Goal: Task Accomplishment & Management: Use online tool/utility

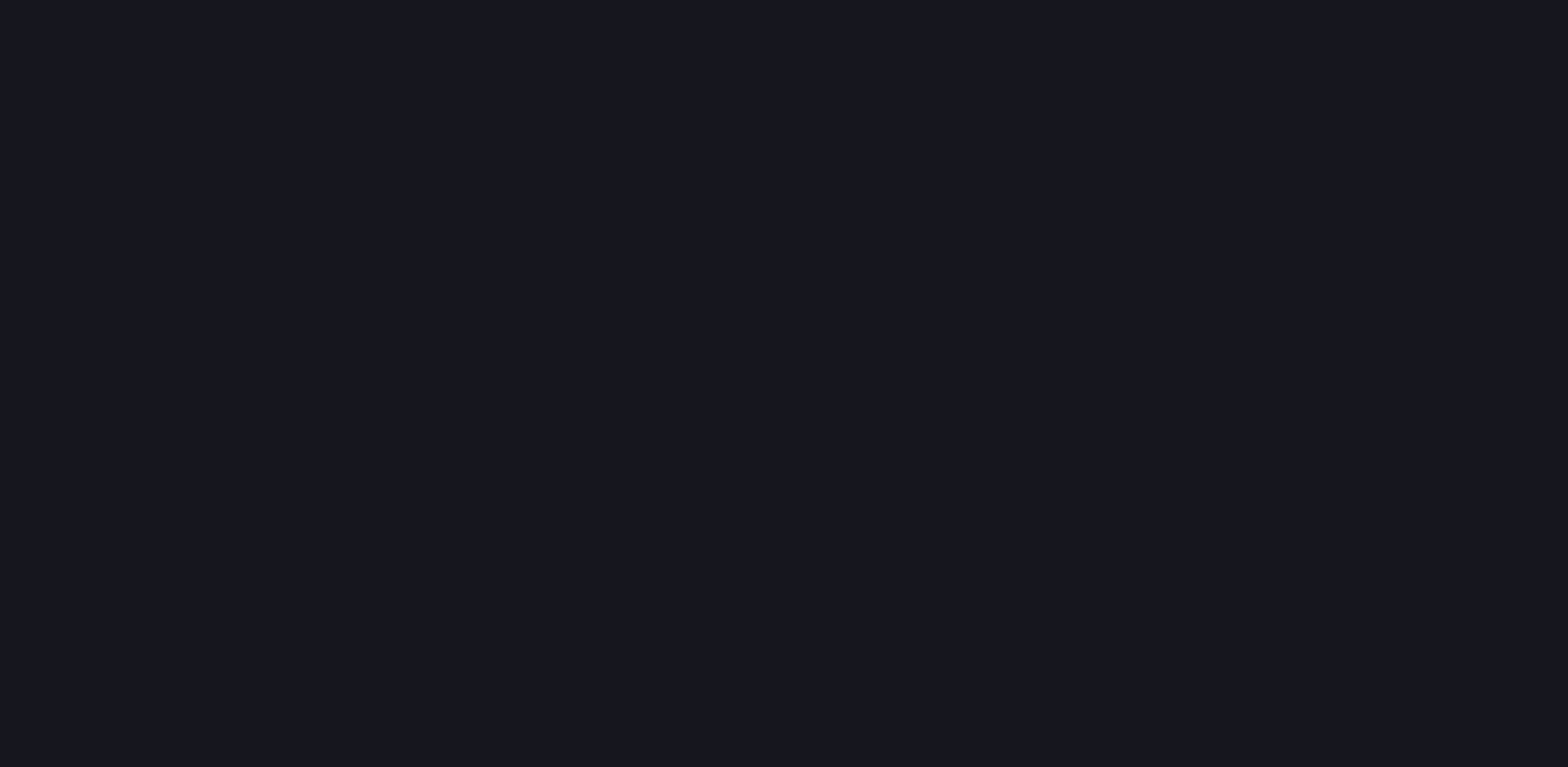
scroll to position [768, 1569]
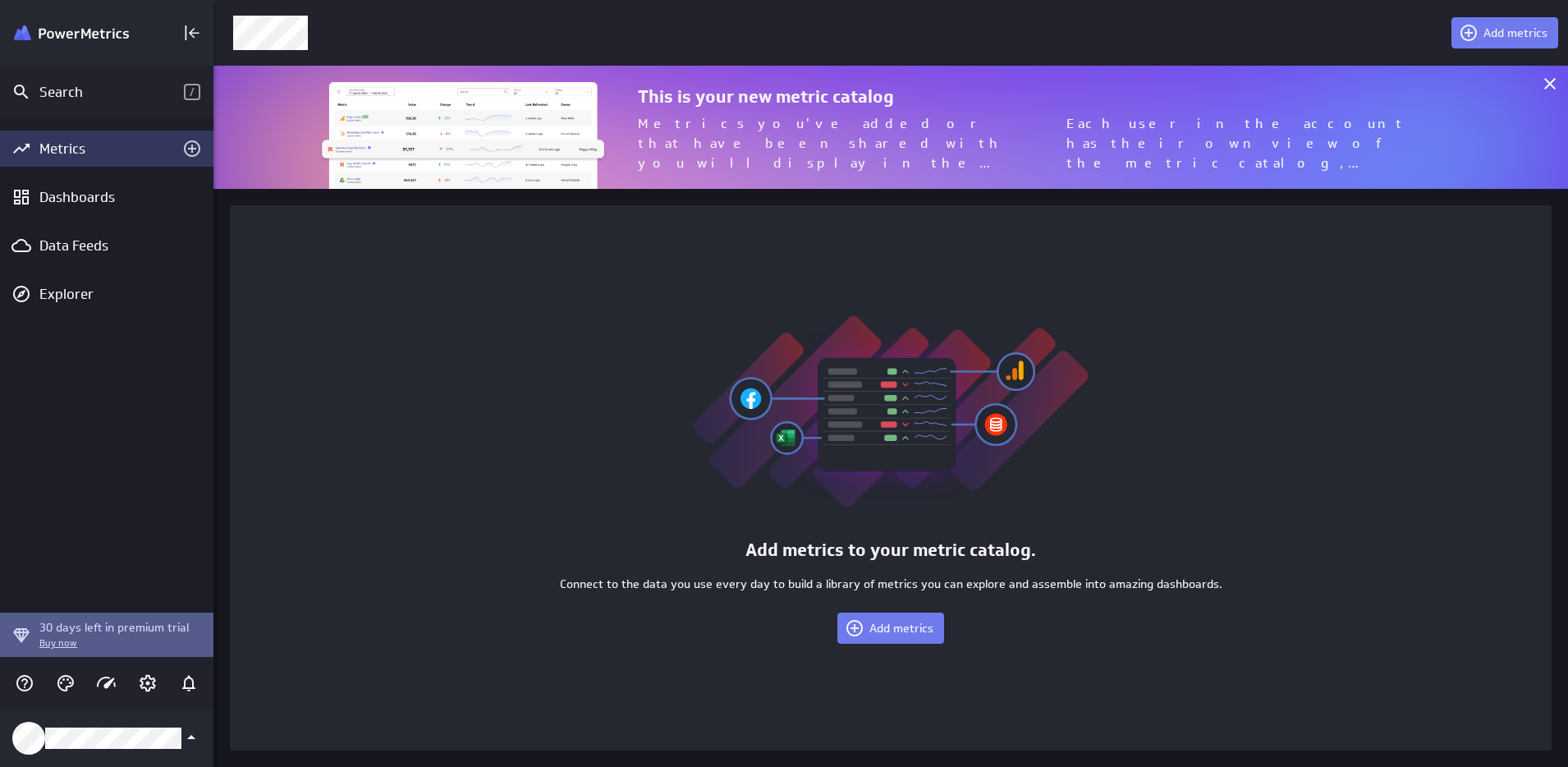
scroll to position [124, 1356]
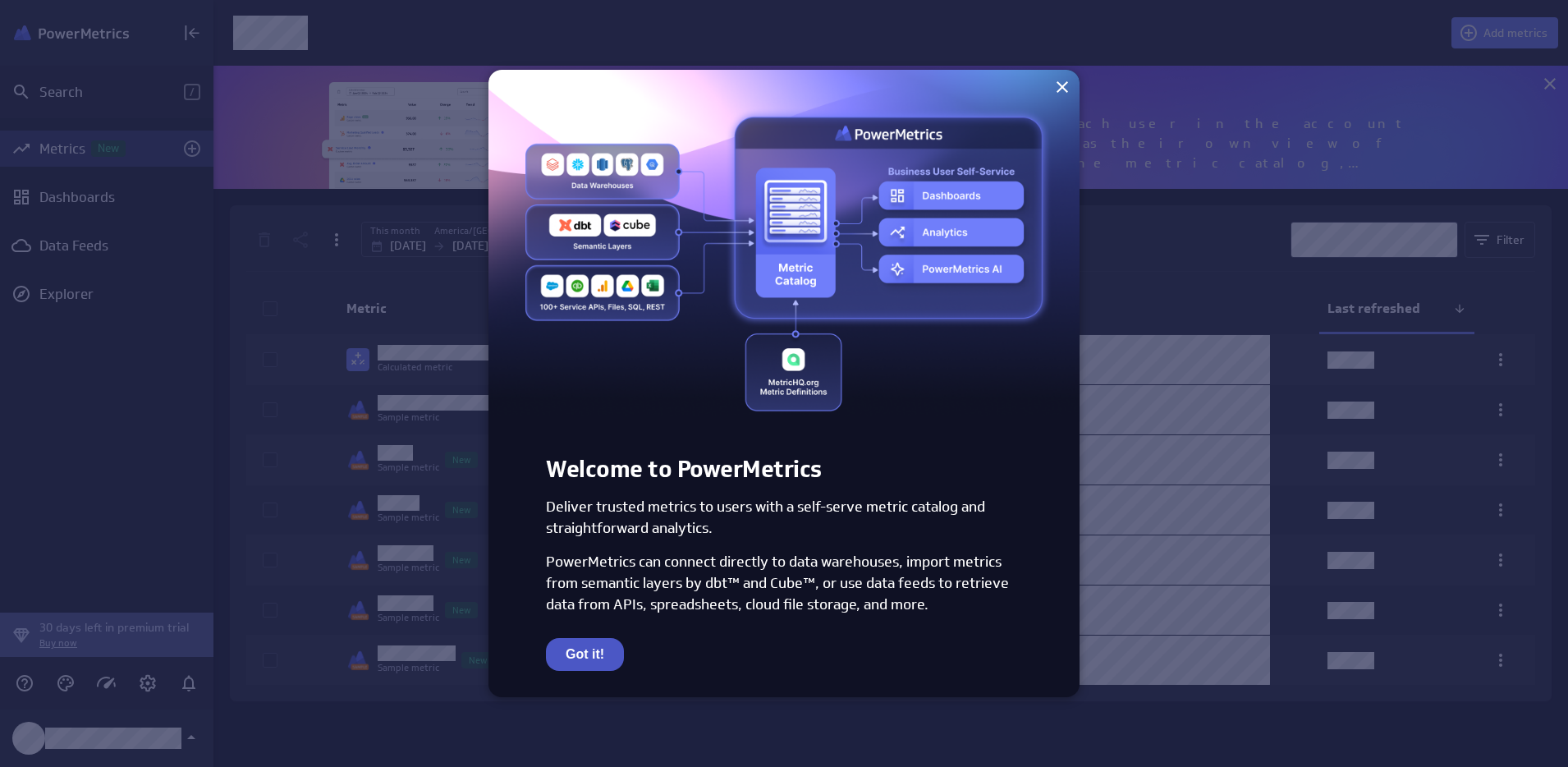
click at [575, 654] on button "Got it!" at bounding box center [584, 654] width 78 height 33
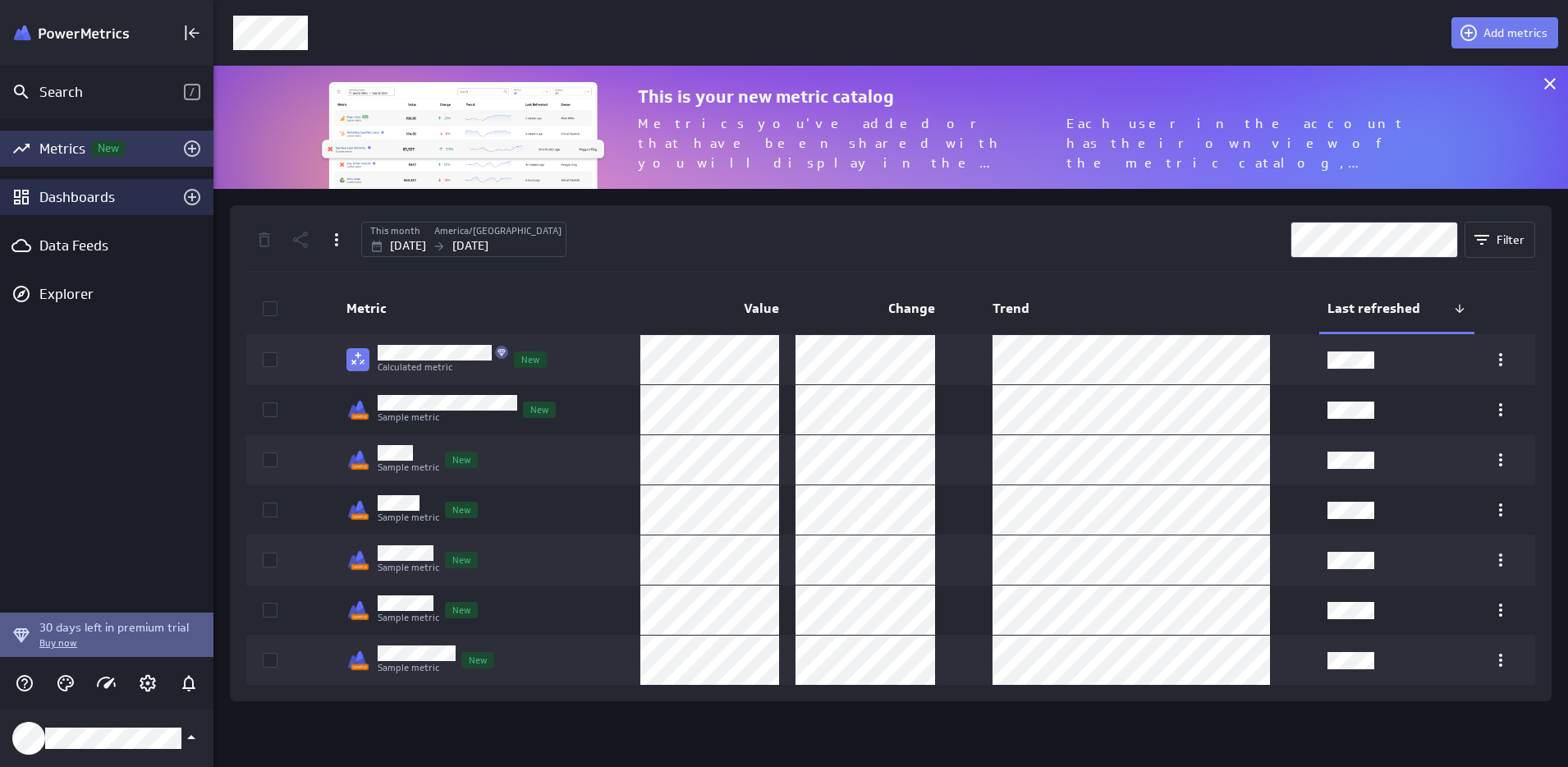
click at [73, 197] on div "Dashboards" at bounding box center [107, 197] width 135 height 18
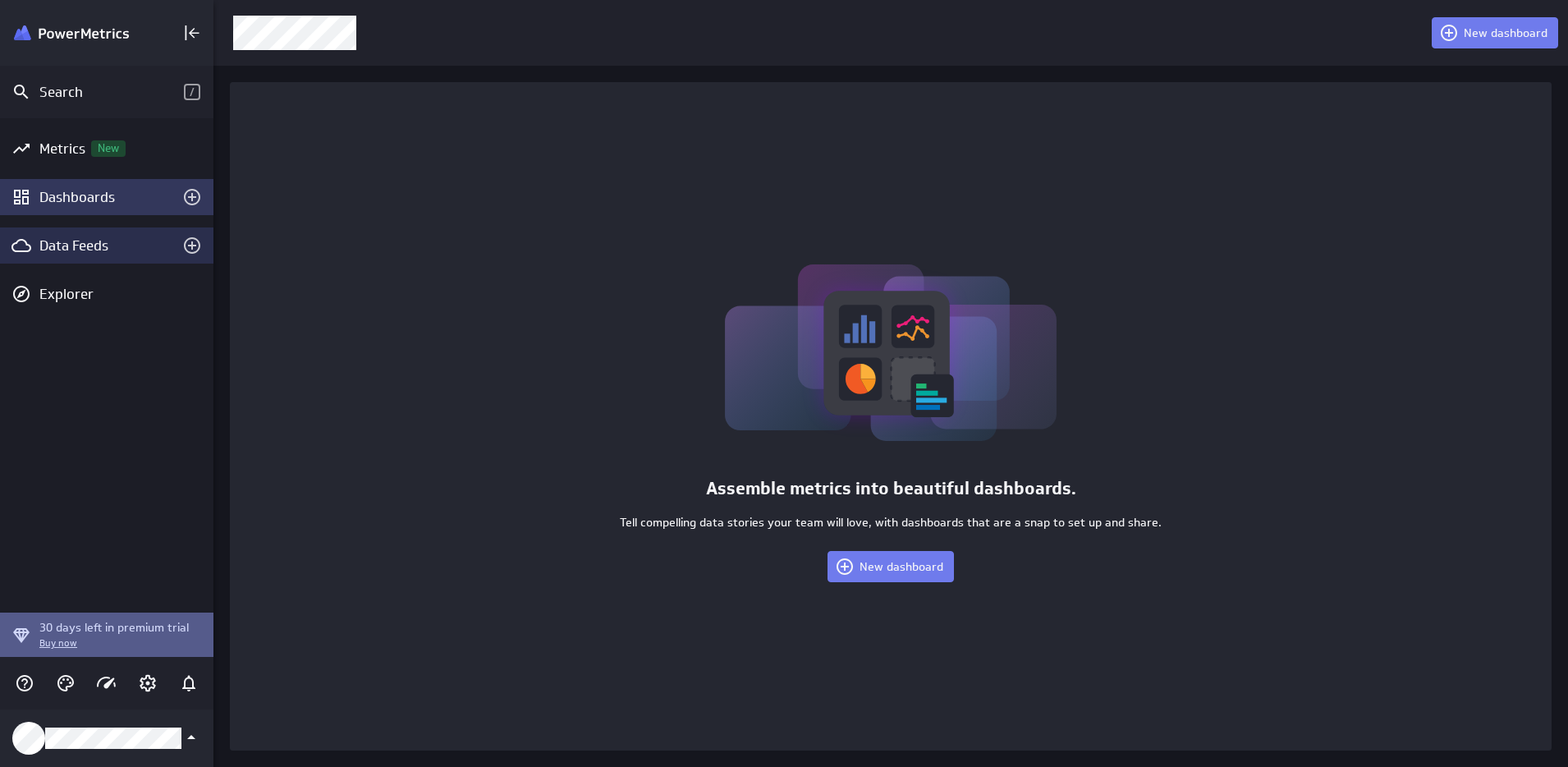
click at [68, 255] on div "Data Feeds" at bounding box center [107, 245] width 213 height 37
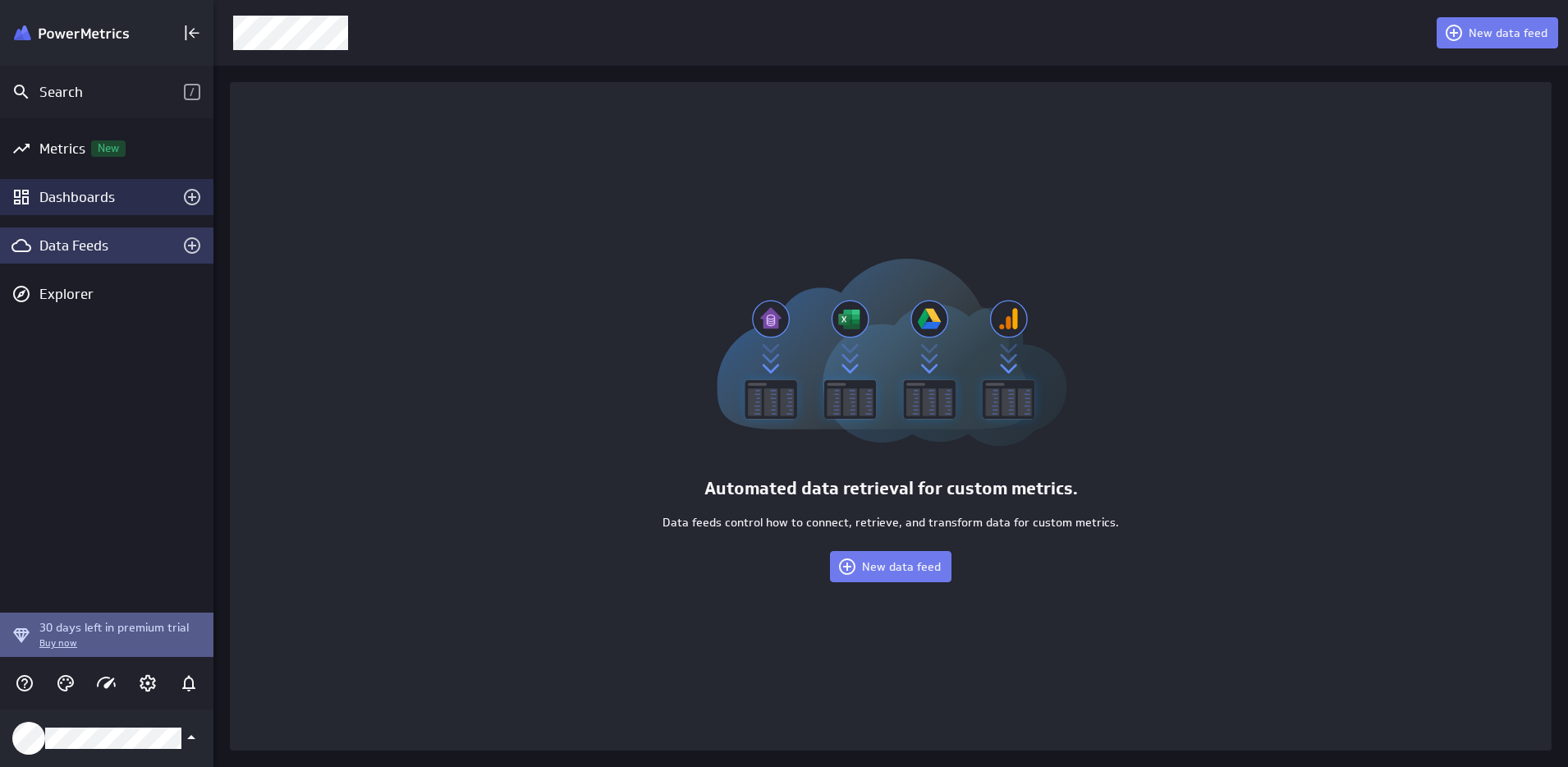
click at [77, 192] on div "Dashboards" at bounding box center [107, 197] width 135 height 18
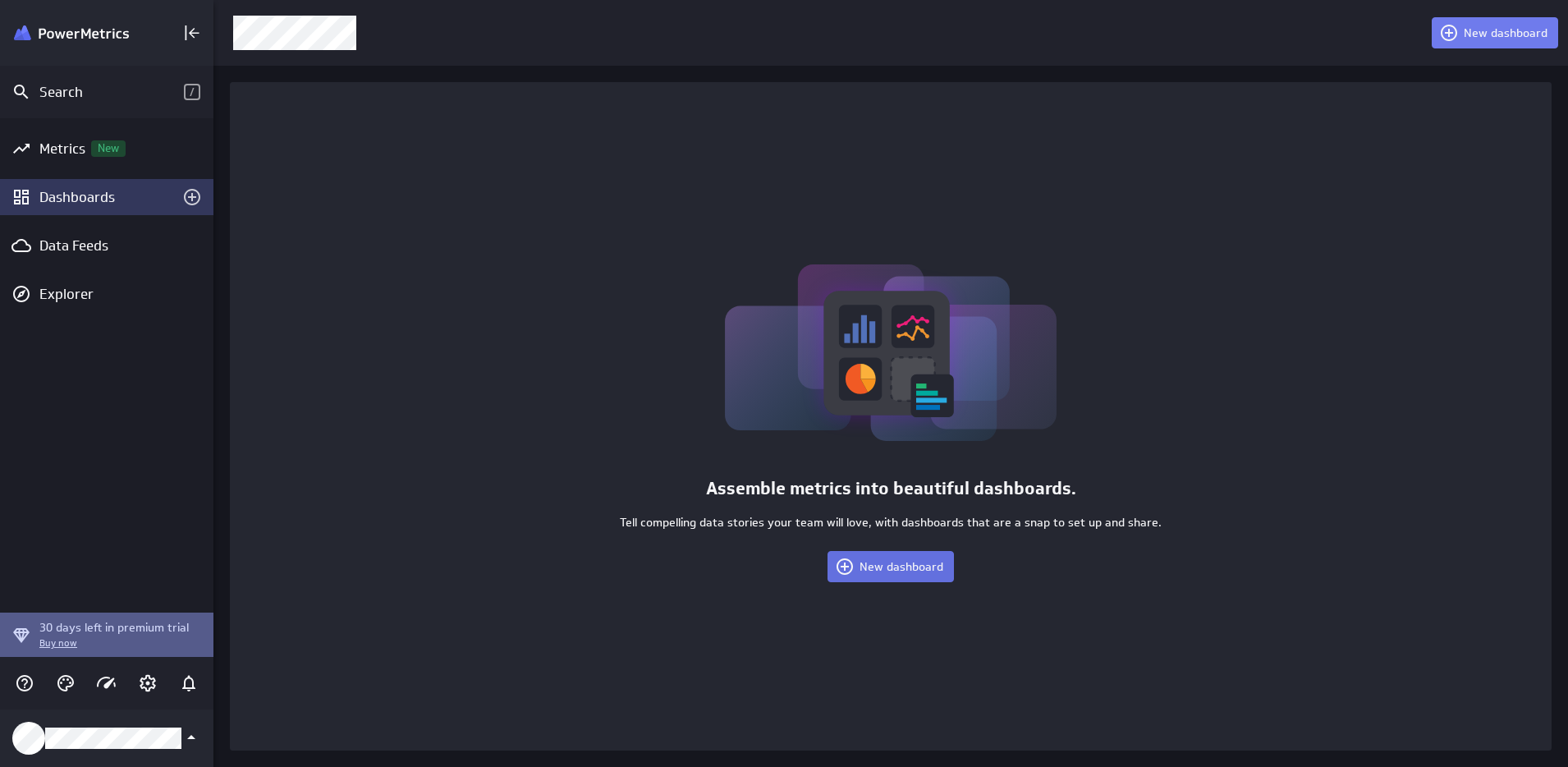
click at [888, 571] on span "New dashboard" at bounding box center [901, 567] width 83 height 15
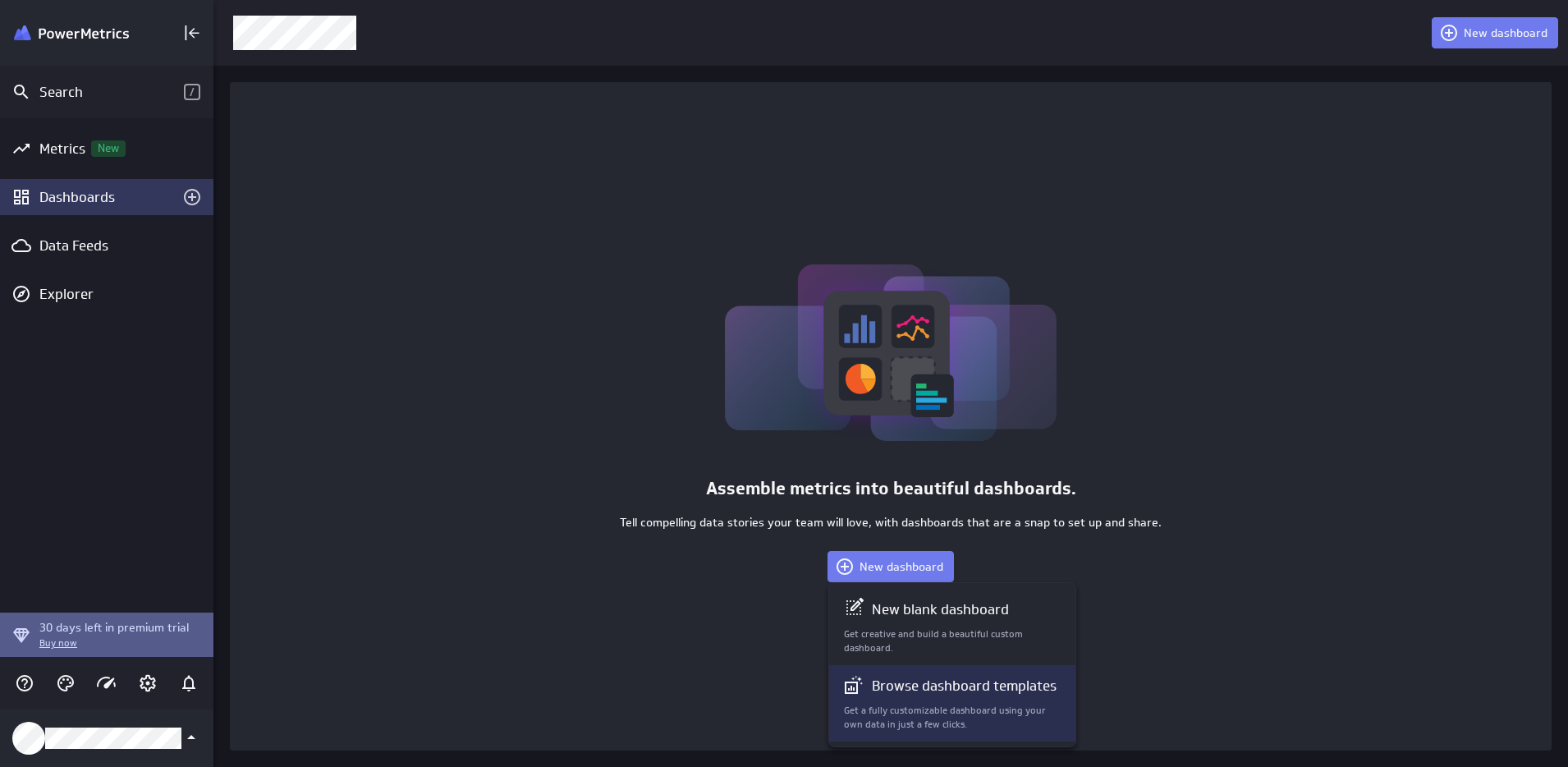
click at [921, 700] on div "Browse dashboard templates Get a fully customizable dashboard using your own da…" at bounding box center [953, 703] width 218 height 57
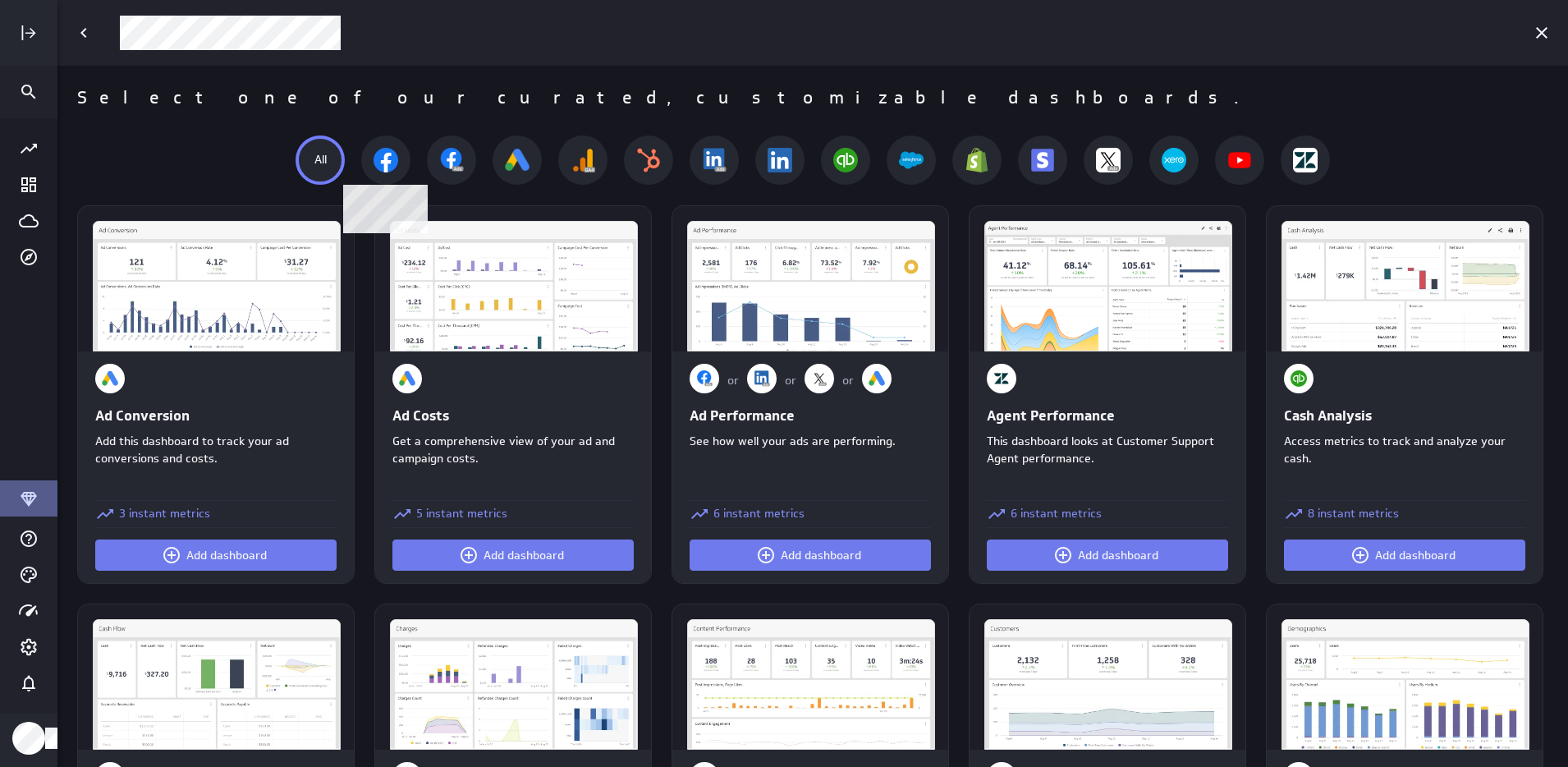
click at [381, 159] on img at bounding box center [386, 160] width 24 height 24
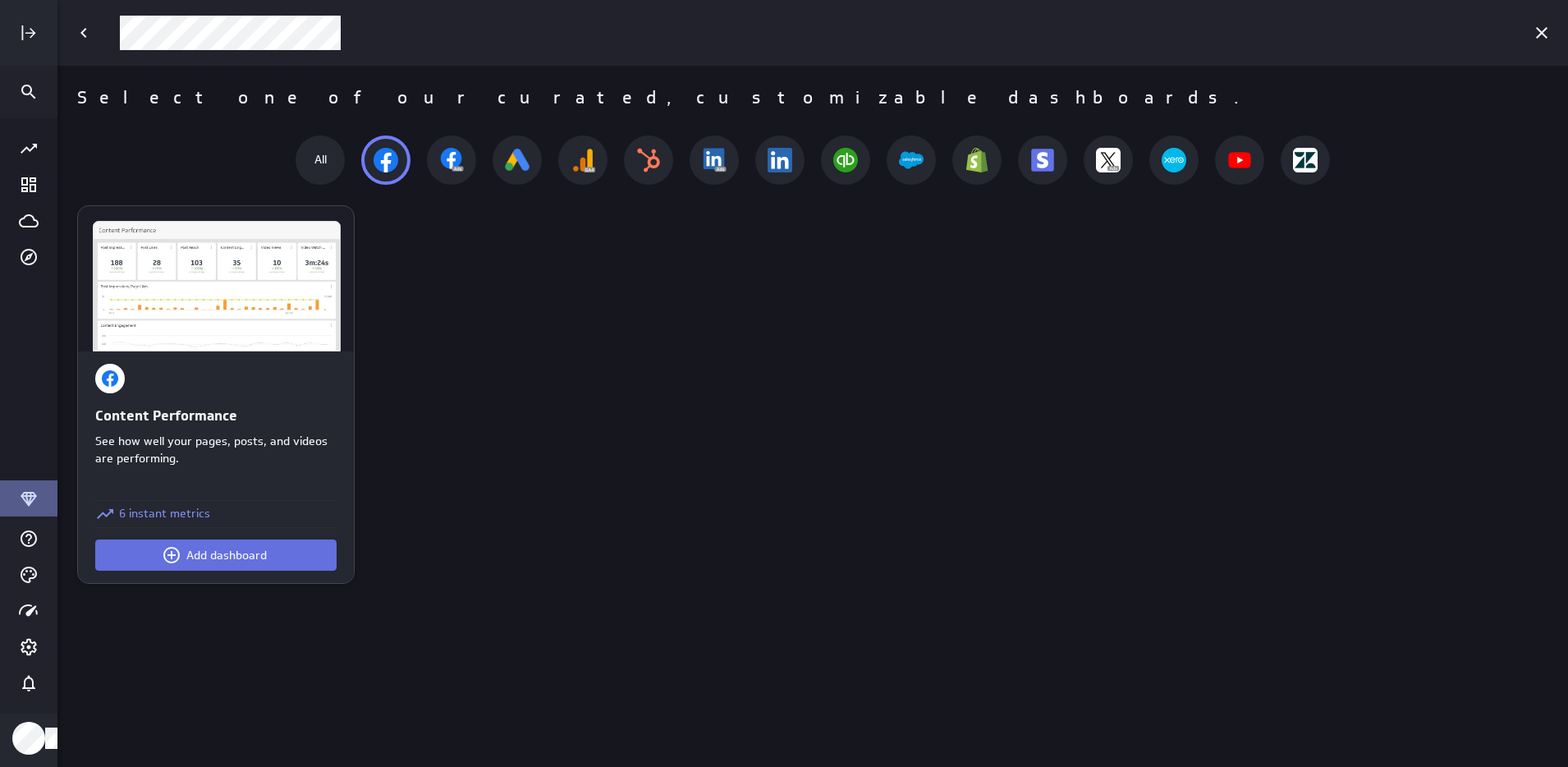
click at [204, 553] on span "Add dashboard" at bounding box center [227, 555] width 81 height 15
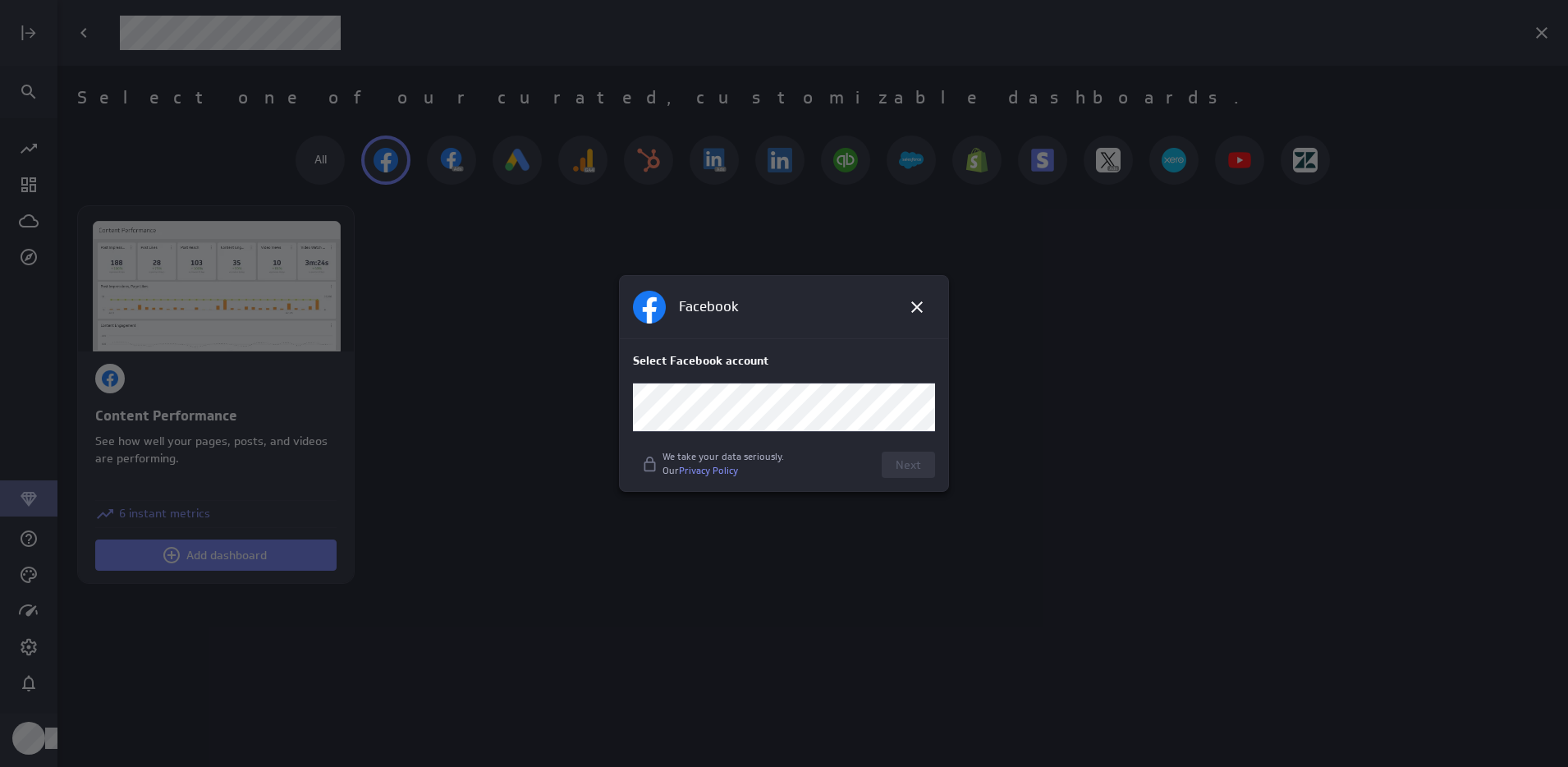
click at [674, 361] on p "Select Facebook account" at bounding box center [784, 361] width 302 height 17
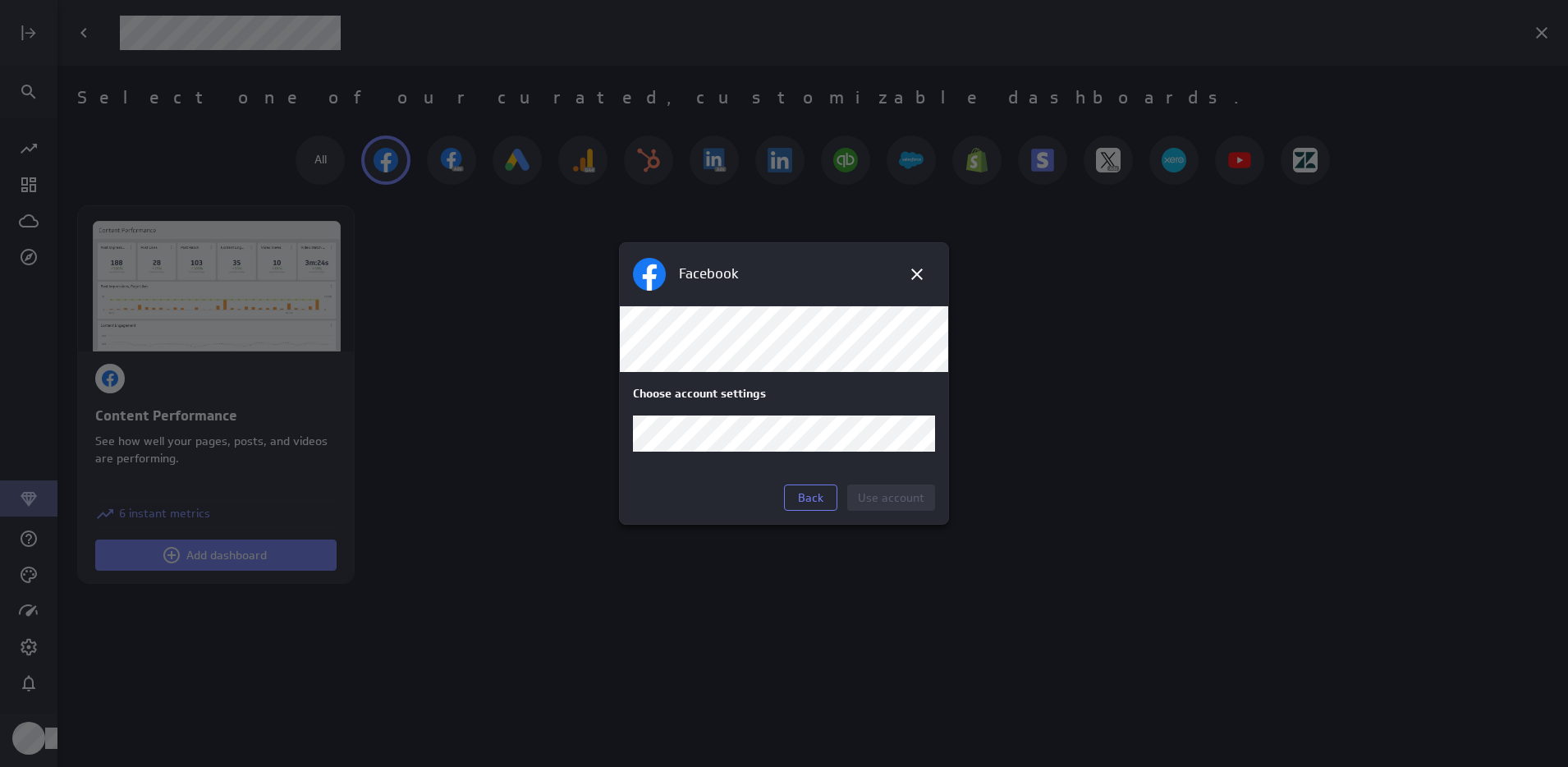
click at [710, 435] on body "Select one of our curated, customizable dashboards. All Content Performance See…" at bounding box center [784, 383] width 1568 height 767
click at [687, 511] on div "Blue de Gênes" at bounding box center [784, 503] width 300 height 31
click at [897, 499] on span "Use account" at bounding box center [891, 498] width 66 height 15
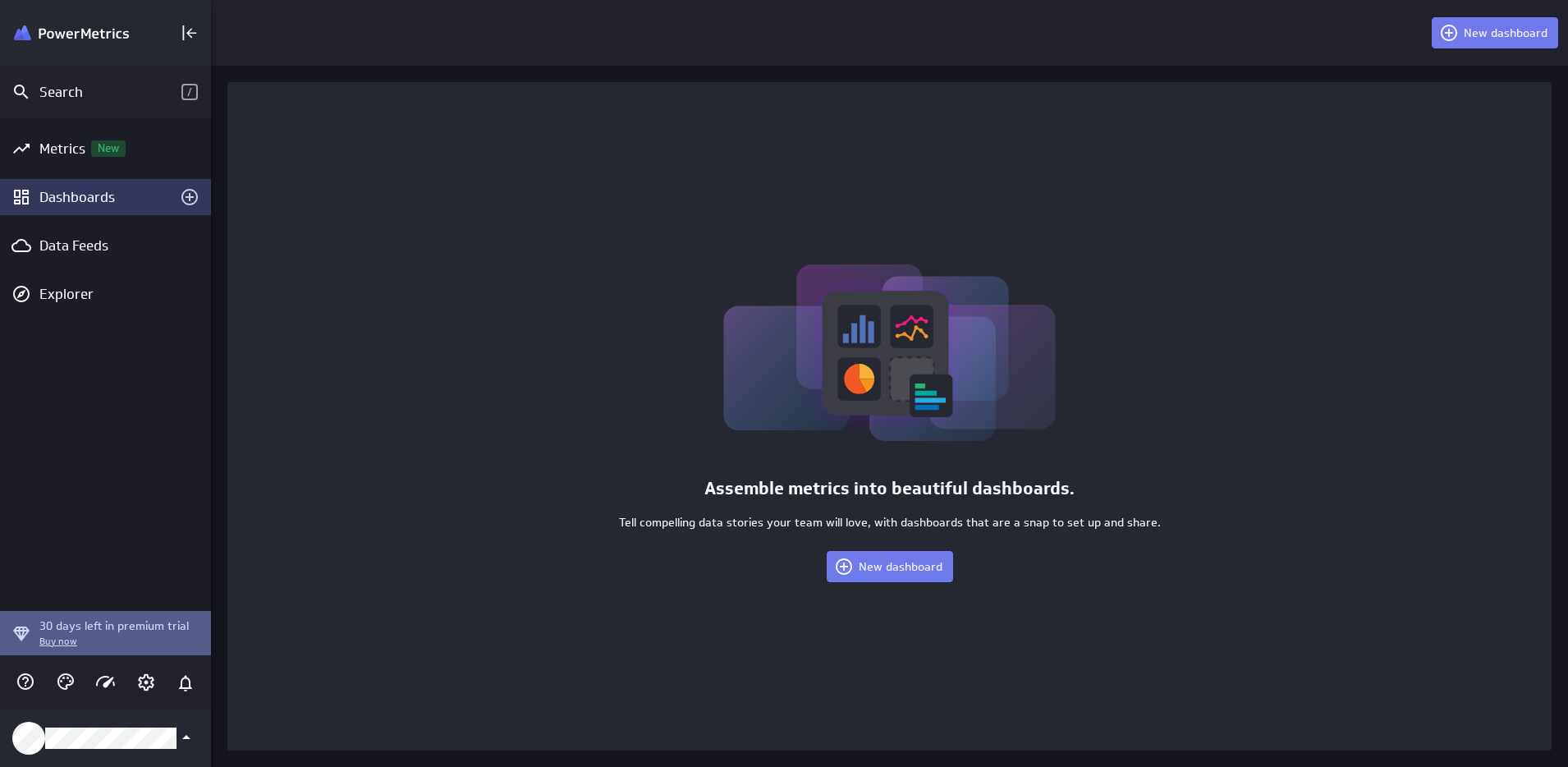
scroll to position [8, 8]
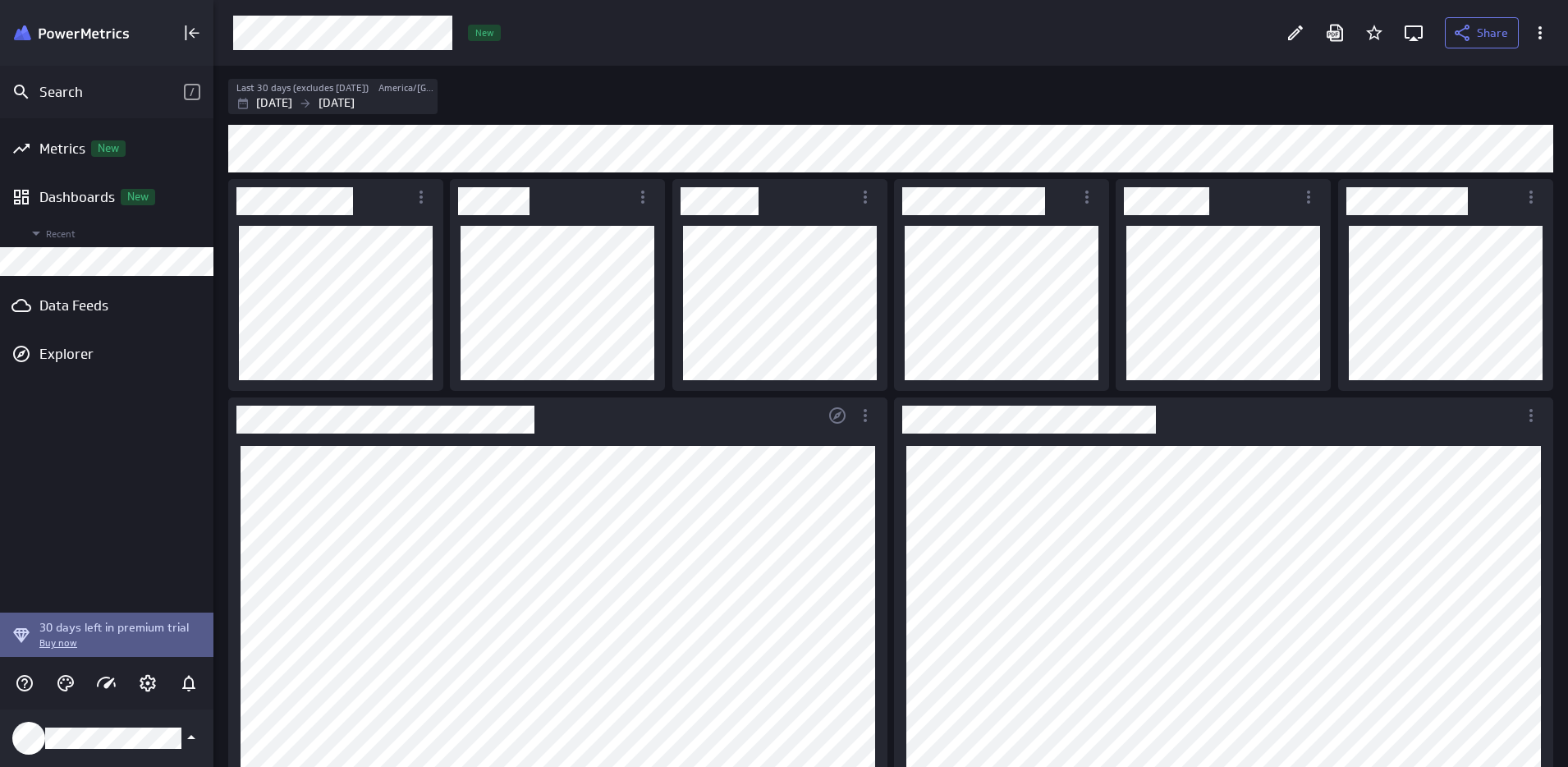
scroll to position [20, 0]
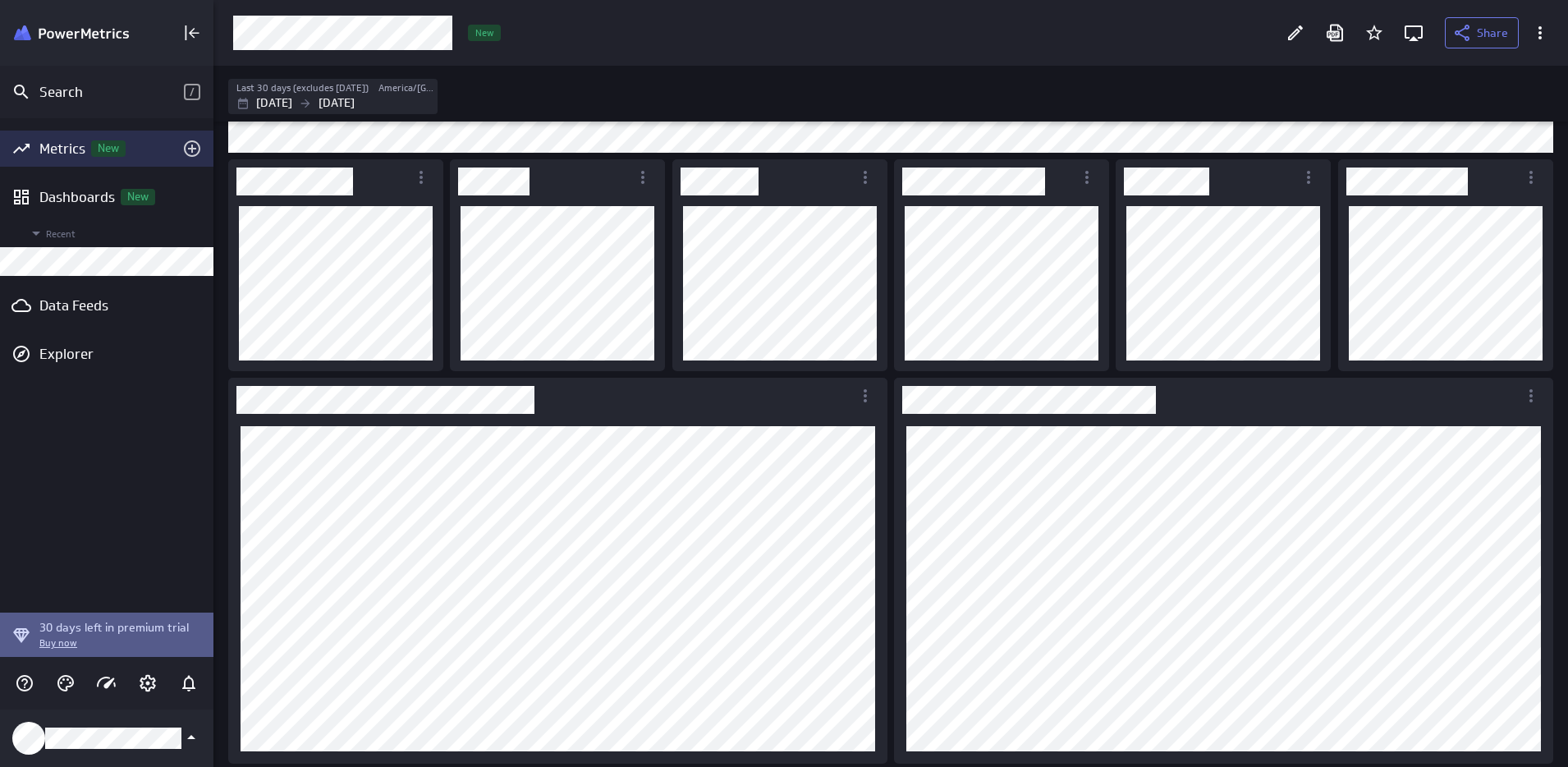
click at [73, 149] on div "Metrics New" at bounding box center [107, 148] width 135 height 18
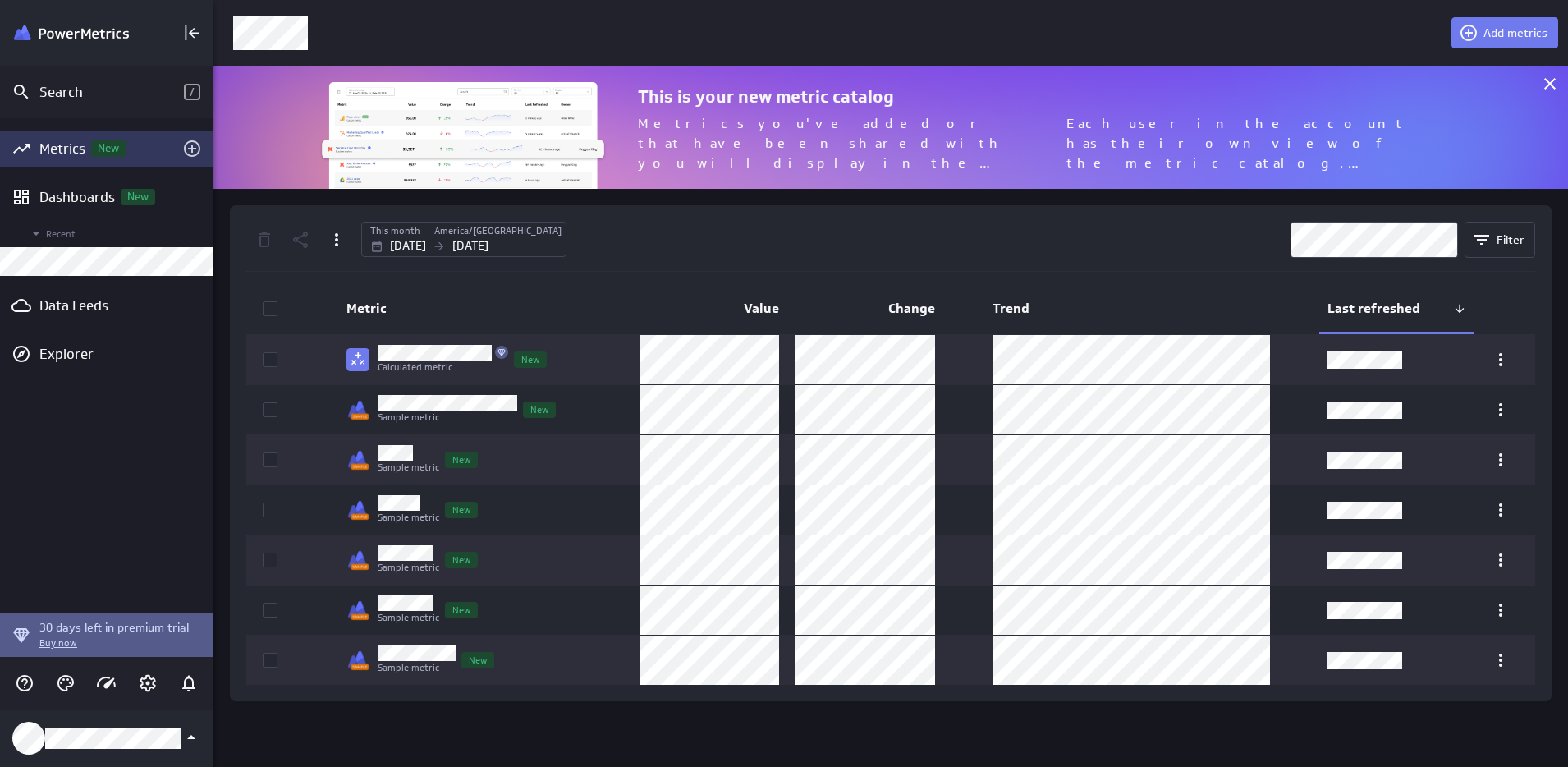
scroll to position [124, 1356]
click at [77, 192] on div "Dashboards New" at bounding box center [107, 197] width 135 height 18
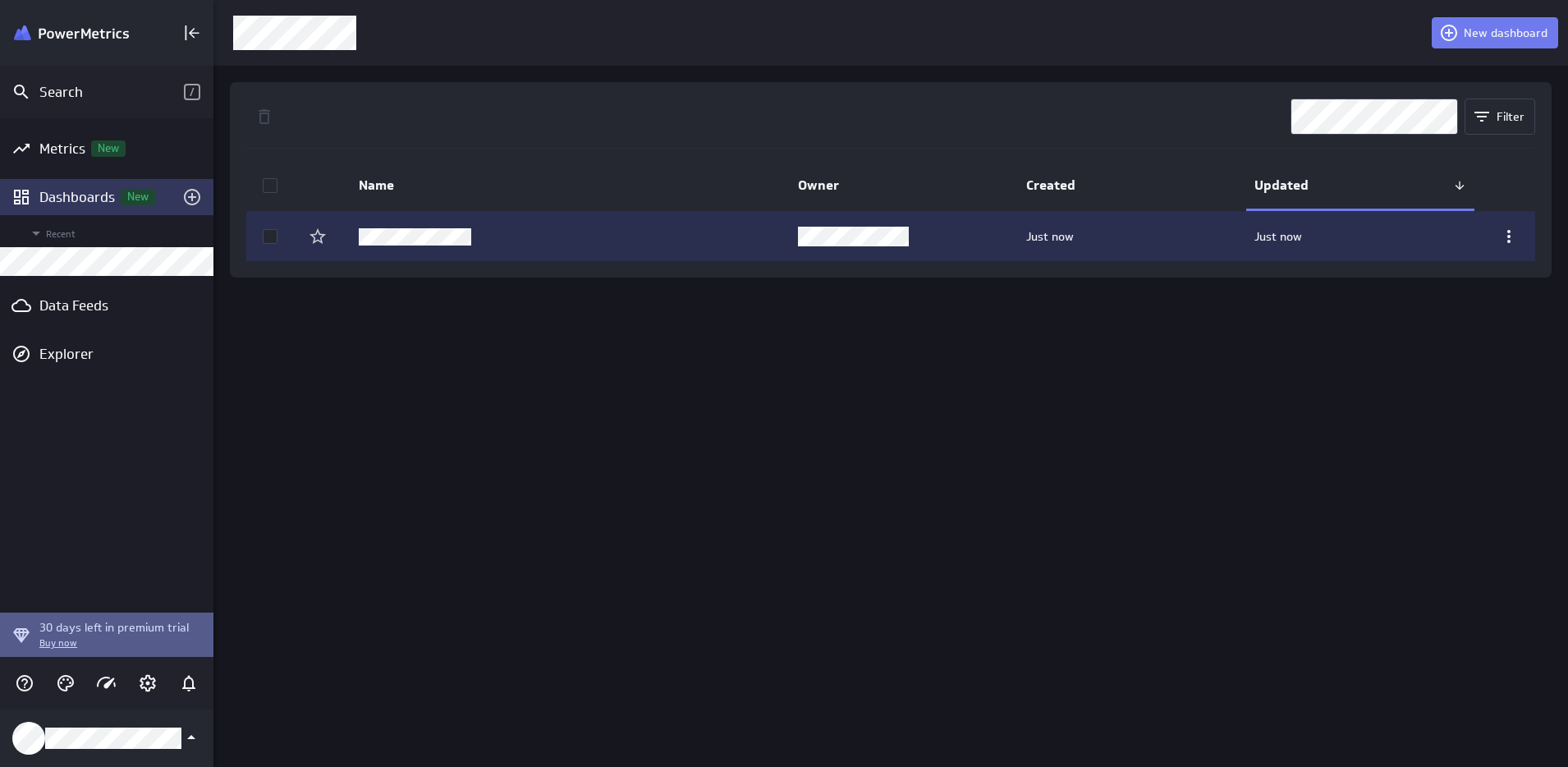
click at [1511, 235] on icon at bounding box center [1509, 236] width 20 height 20
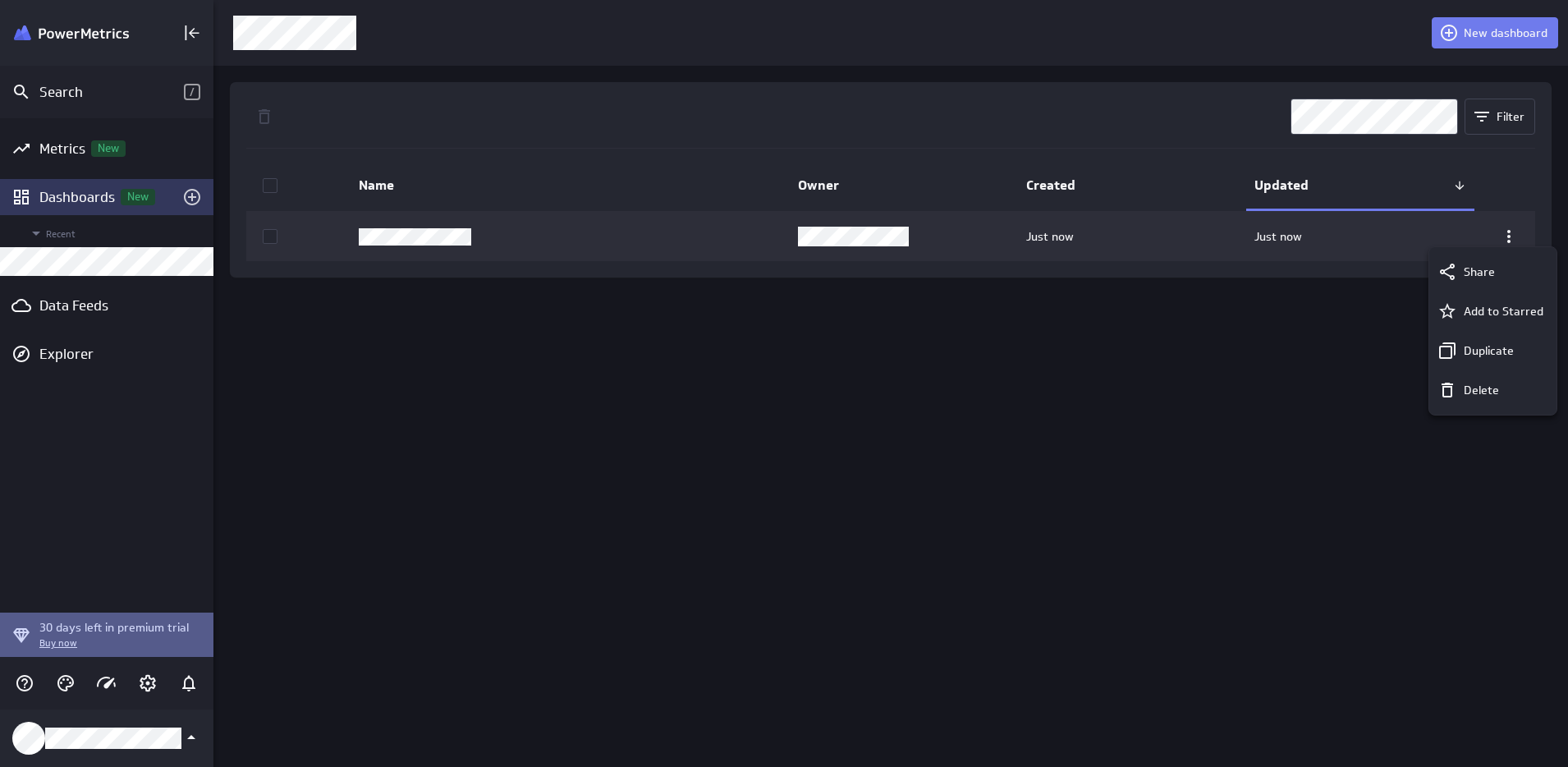
click at [1222, 368] on div at bounding box center [784, 383] width 1568 height 767
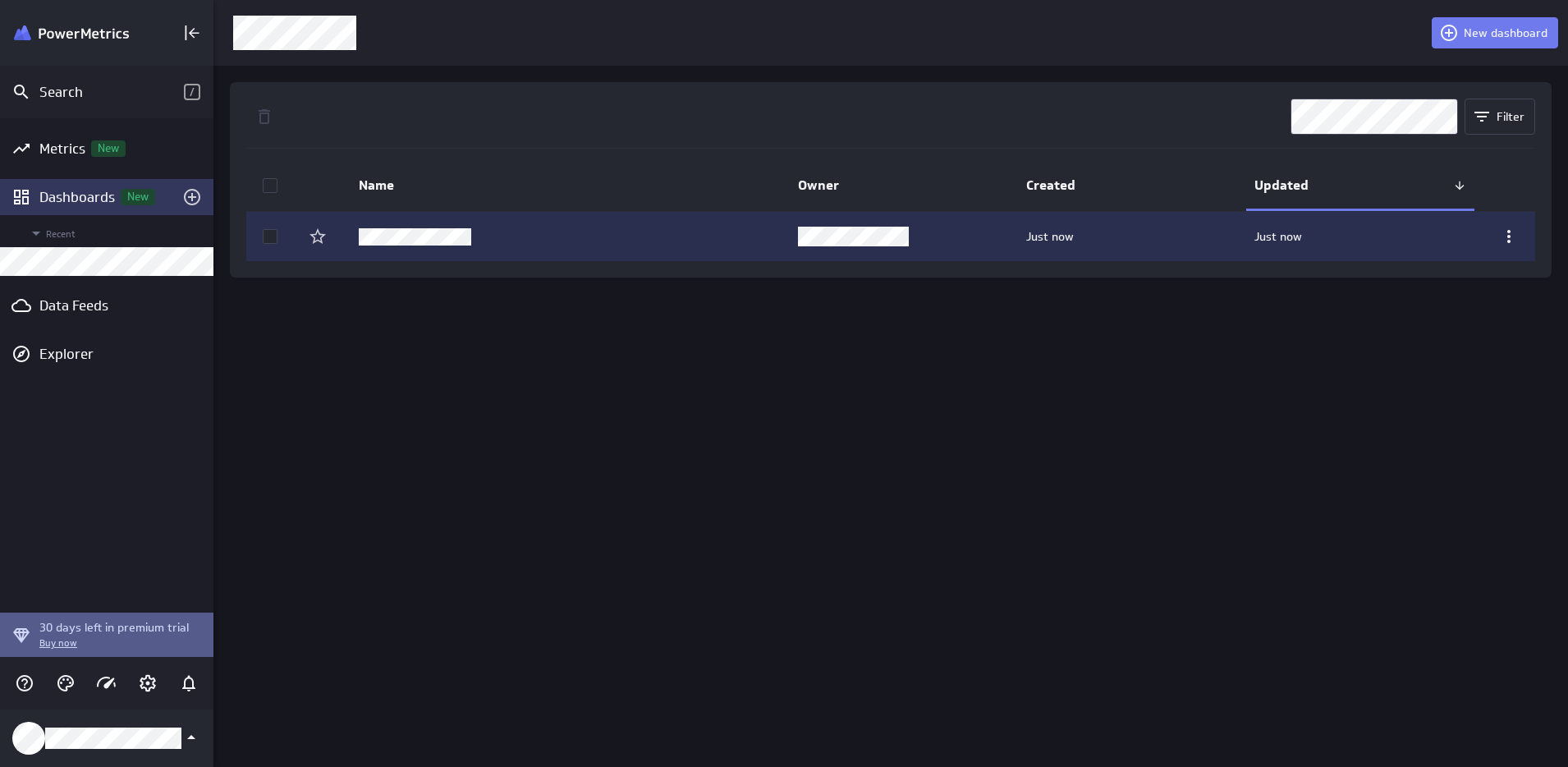
click at [1276, 234] on p "Just now" at bounding box center [1278, 237] width 48 height 17
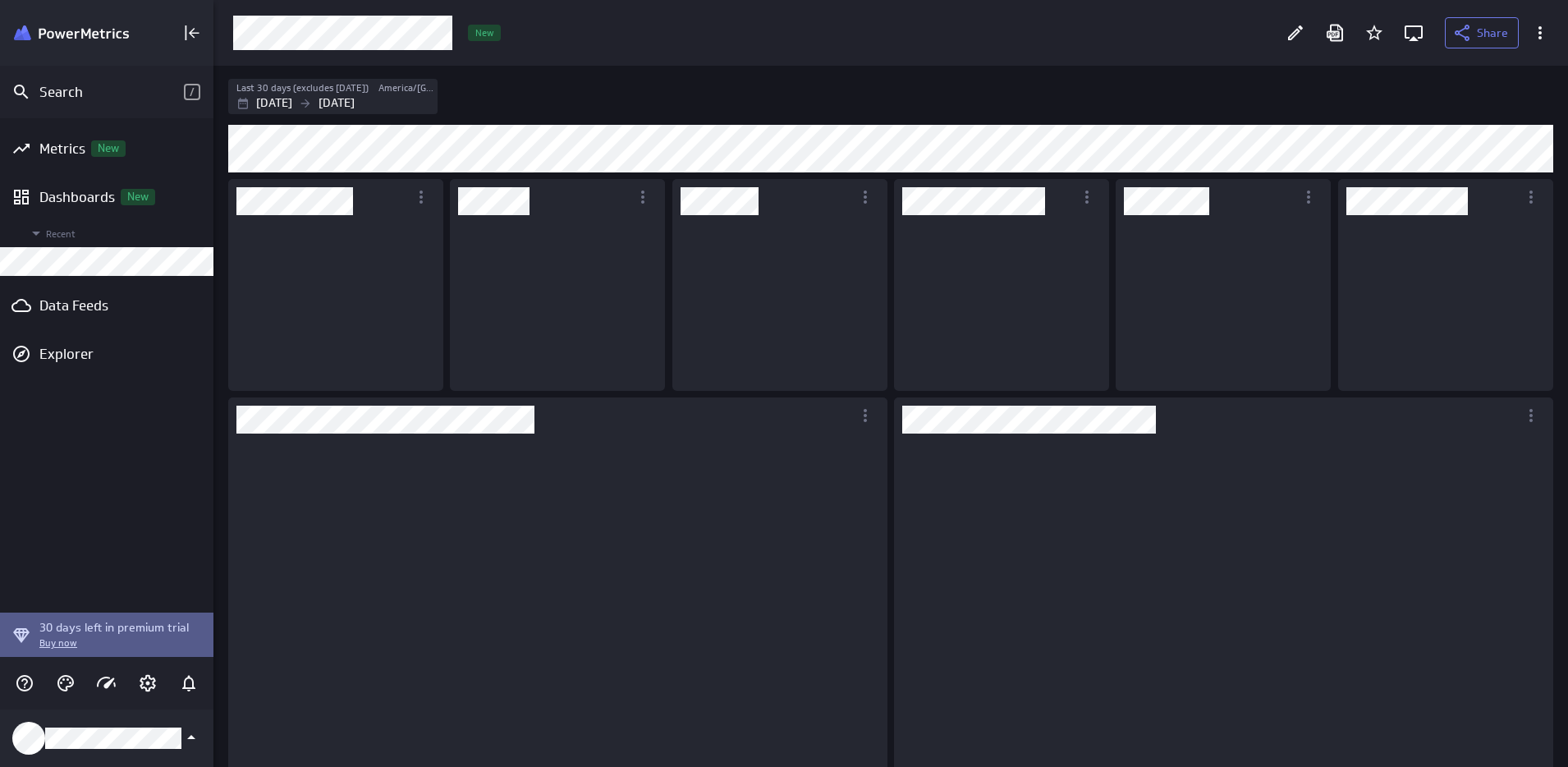
scroll to position [8, 8]
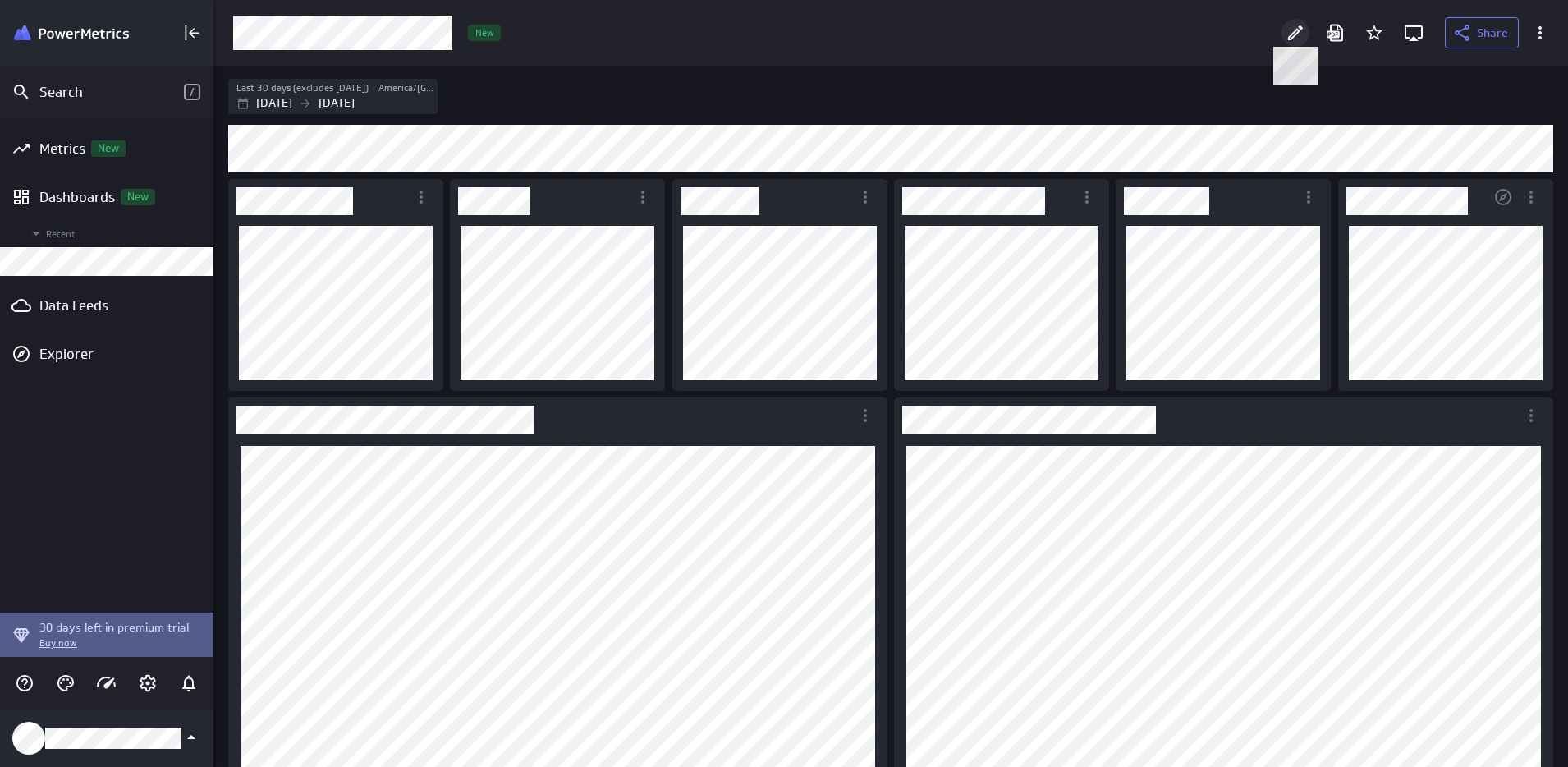
click at [1297, 32] on icon at bounding box center [1295, 33] width 20 height 20
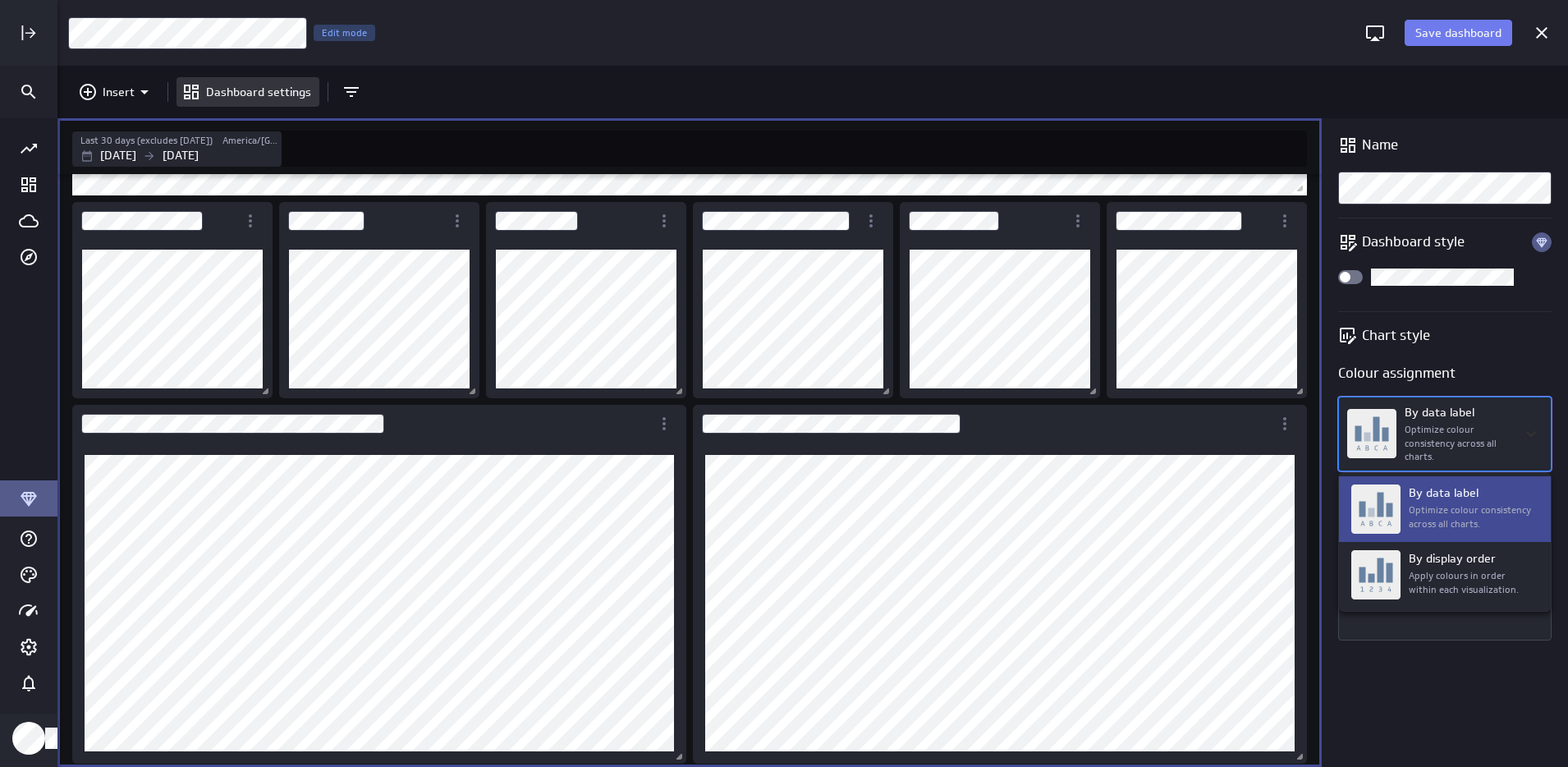
click at [1533, 431] on body "Save dashboard Content Performance Edit mode Insert Dashboard settings Last 30 …" at bounding box center [784, 383] width 1568 height 767
click at [1533, 431] on div at bounding box center [784, 383] width 1568 height 767
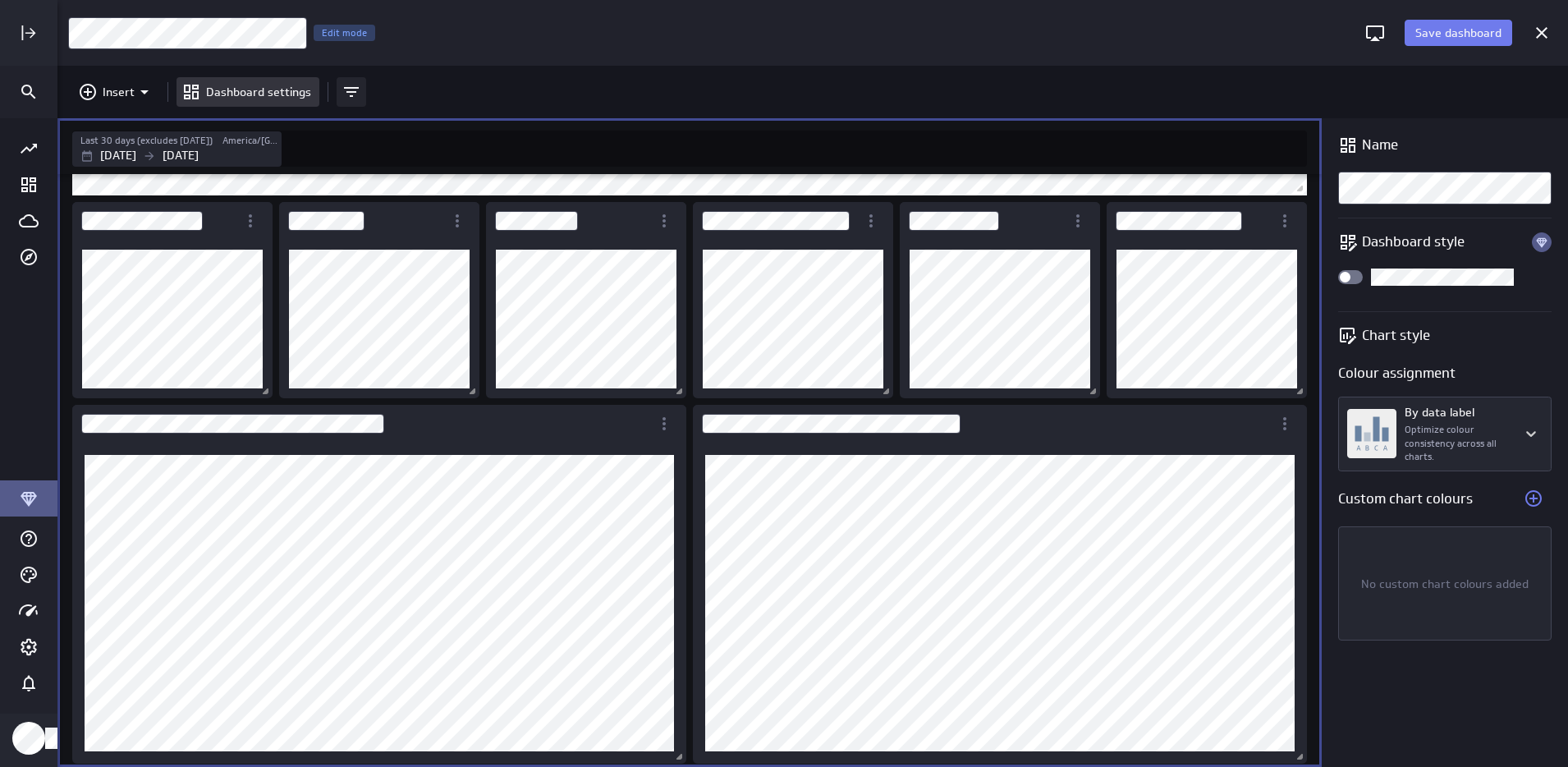
click at [353, 89] on icon "Add and remove filters" at bounding box center [351, 92] width 20 height 20
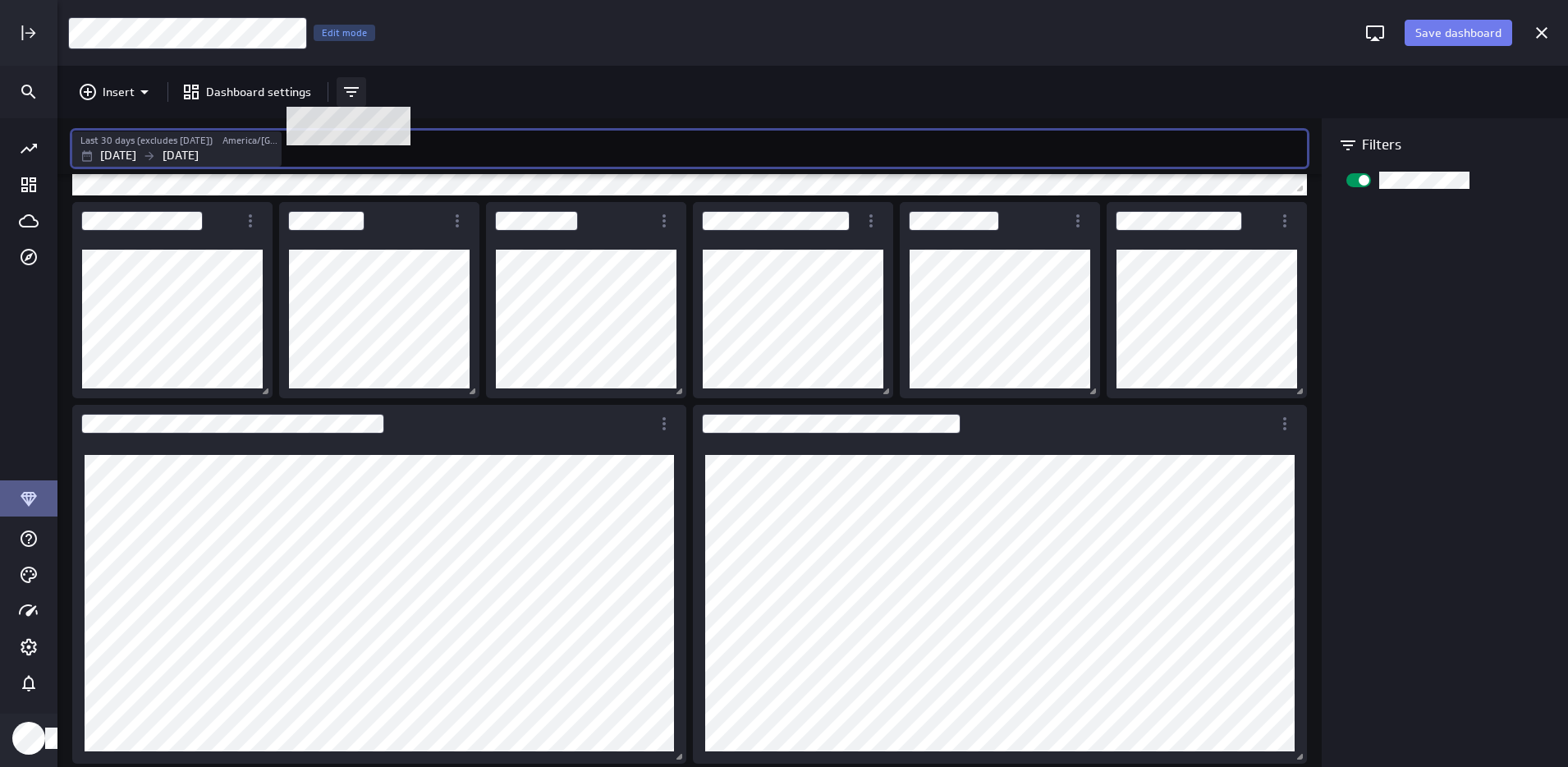
click at [353, 89] on icon at bounding box center [351, 92] width 20 height 20
click at [413, 236] on div "Dashboard Widget" at bounding box center [360, 221] width 164 height 37
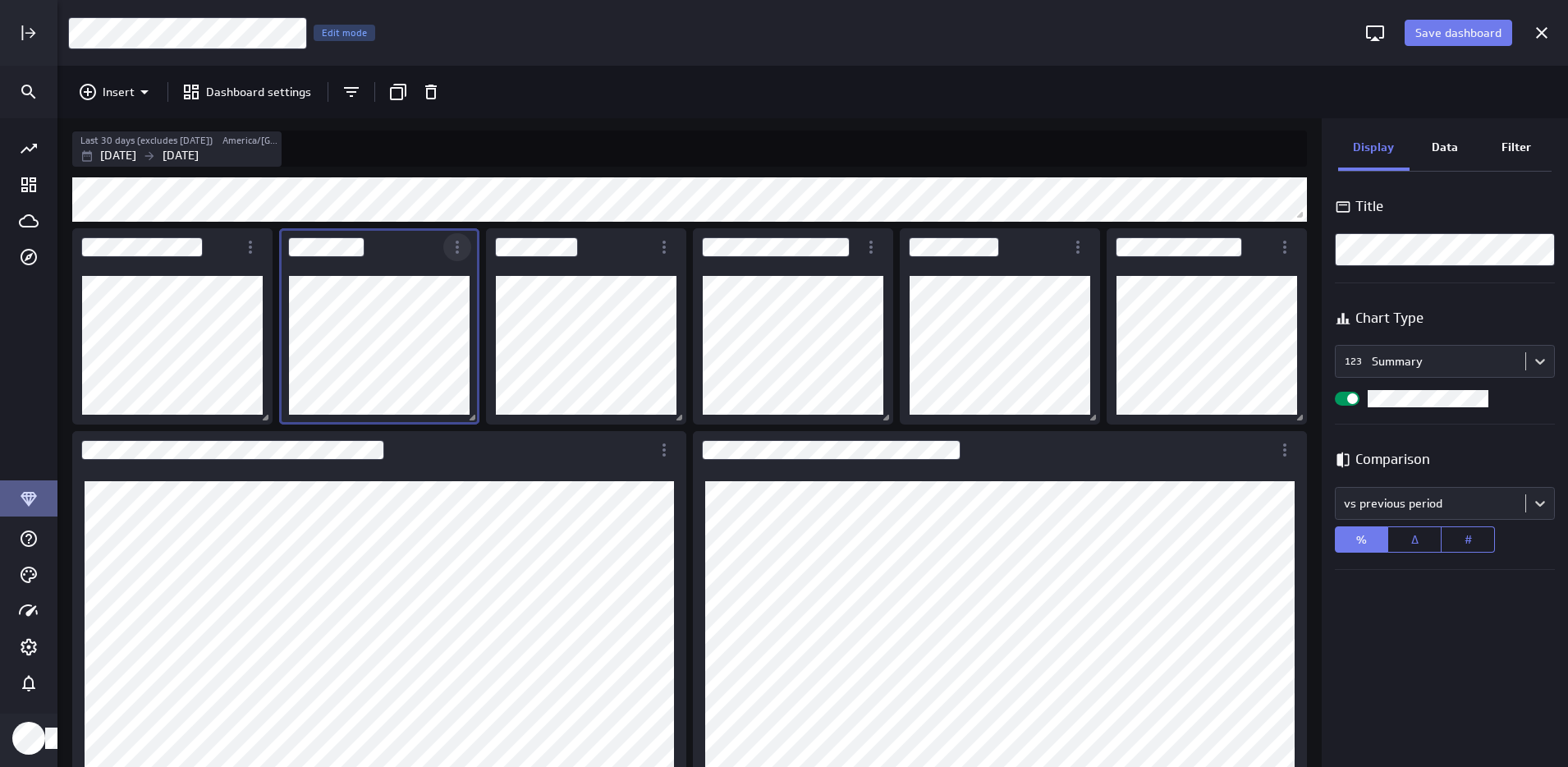
click at [458, 250] on icon "More actions" at bounding box center [457, 246] width 20 height 20
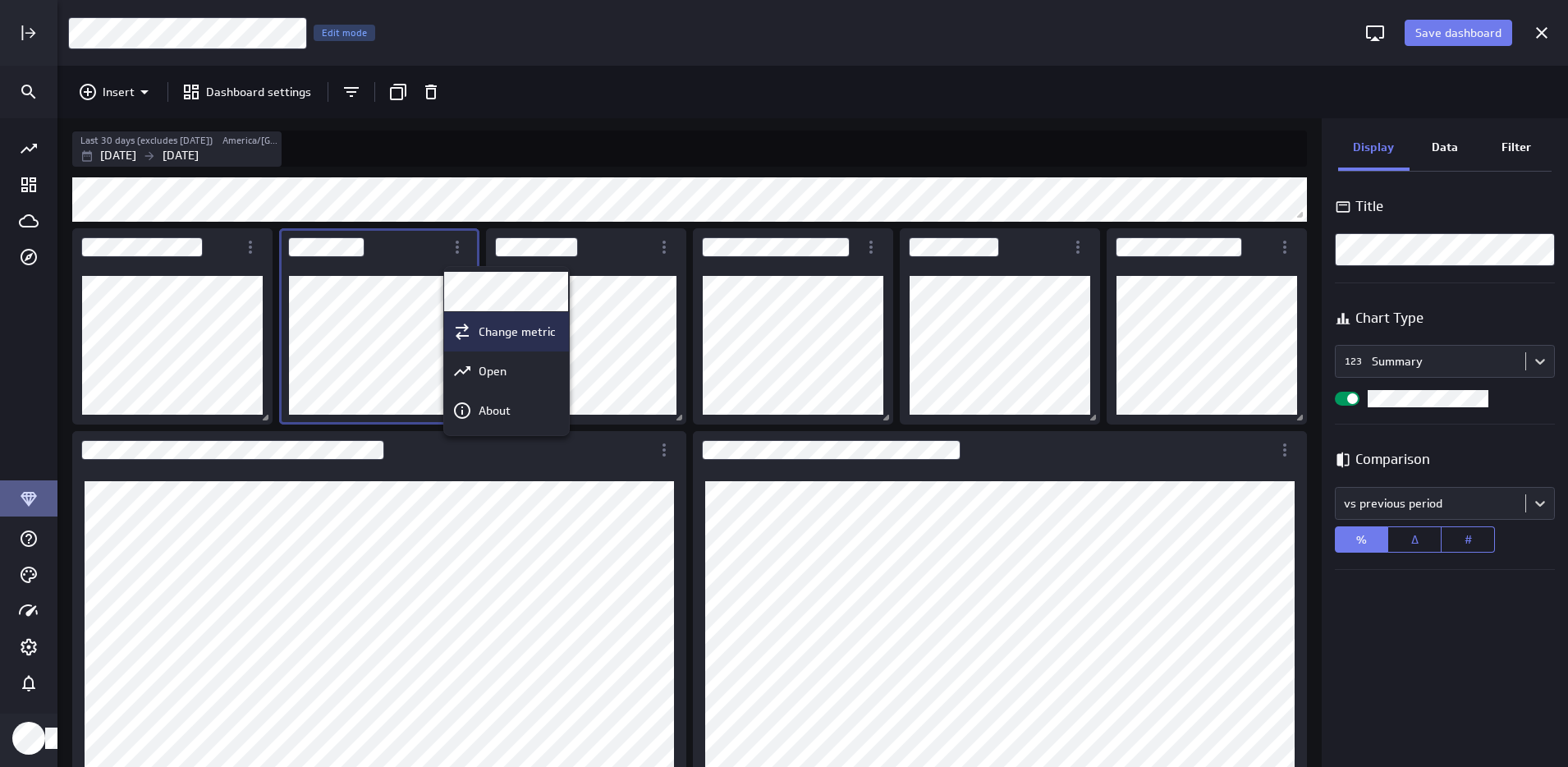
click at [505, 331] on p "Change metric" at bounding box center [517, 332] width 77 height 17
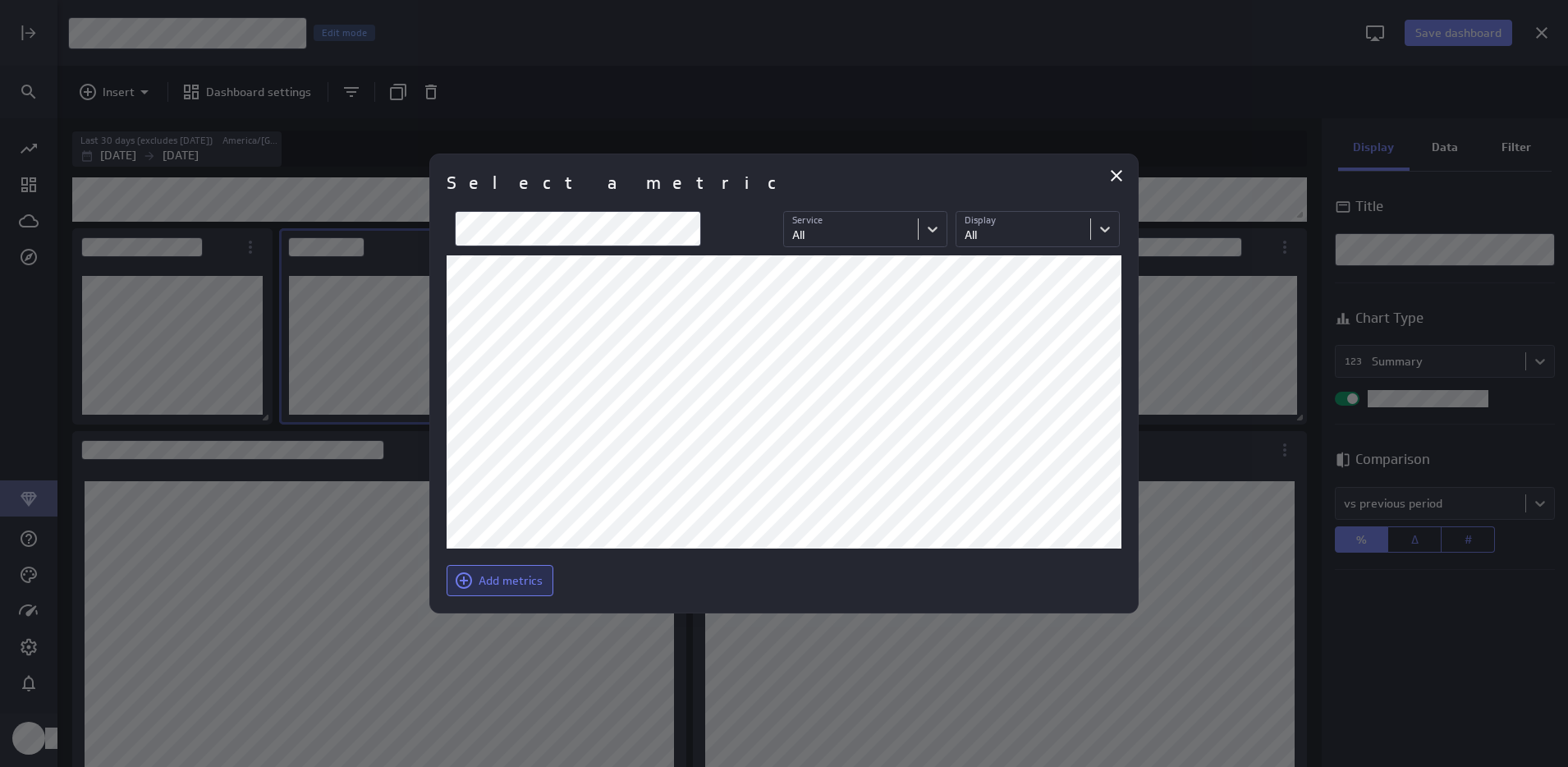
click at [498, 579] on span "Add metrics" at bounding box center [510, 581] width 64 height 15
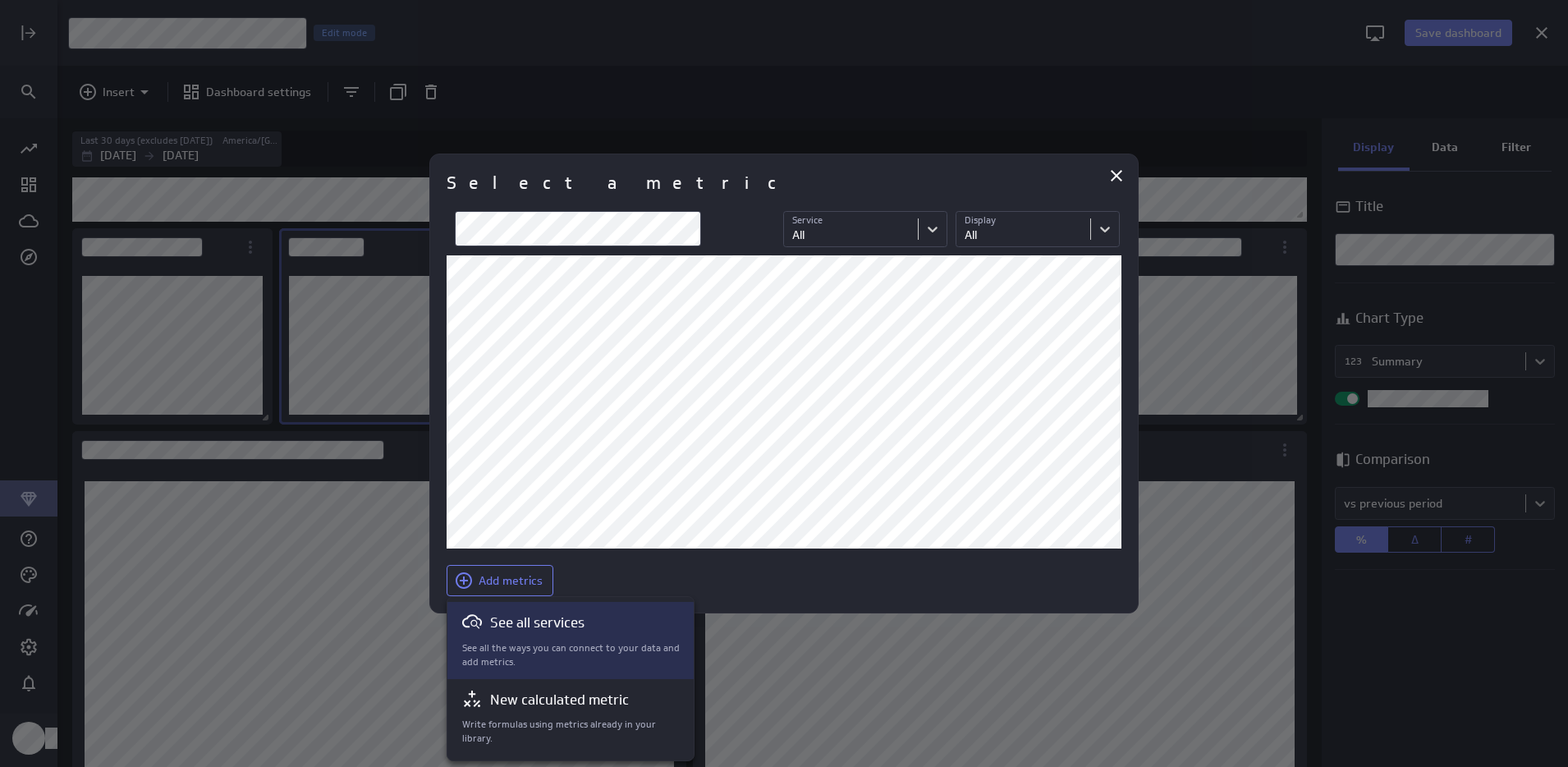
click at [531, 642] on p "See all the ways you can connect to your data and add metrics." at bounding box center [571, 656] width 218 height 28
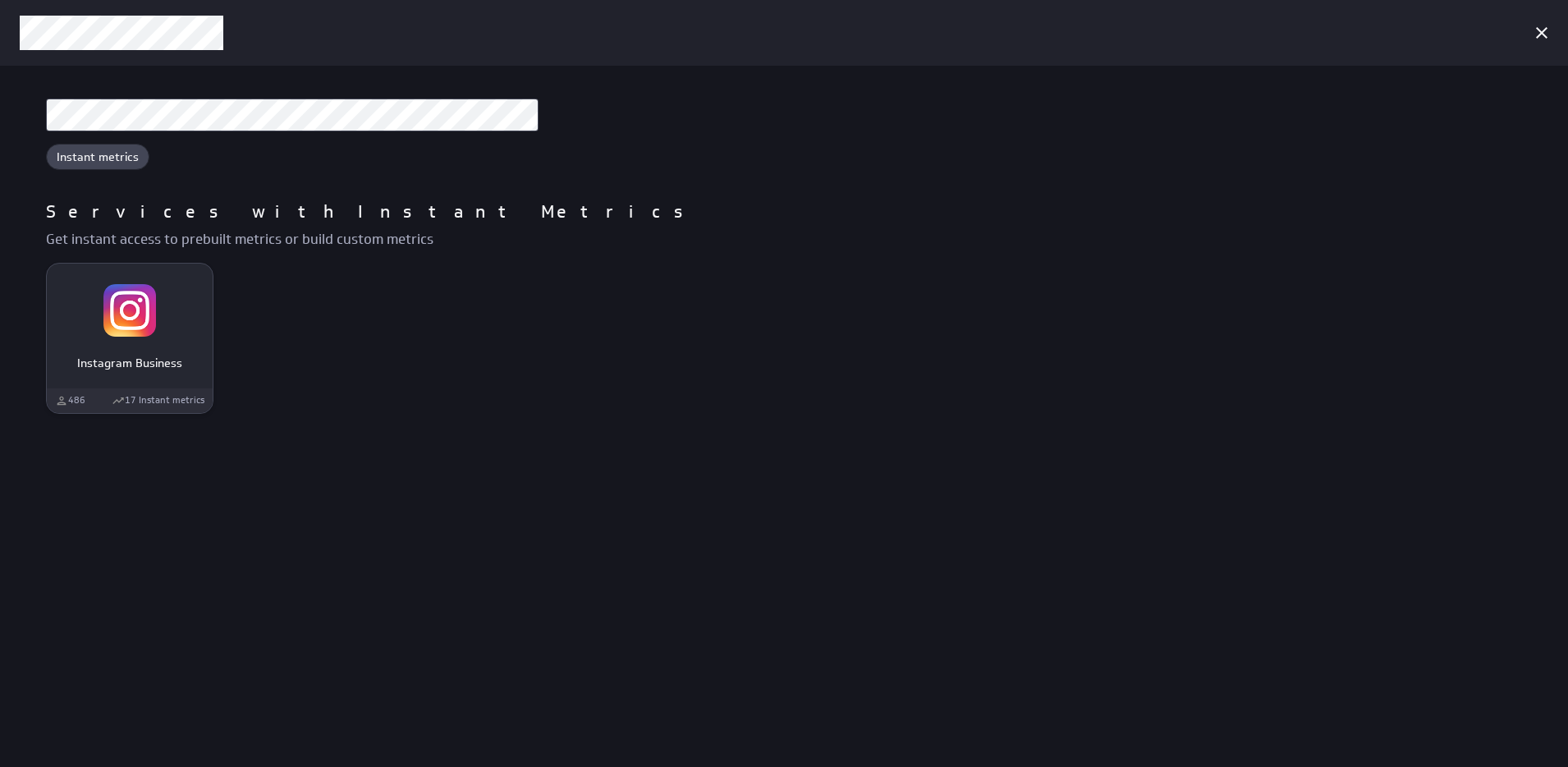
click at [137, 310] on img "Instagram Business" at bounding box center [130, 310] width 52 height 52
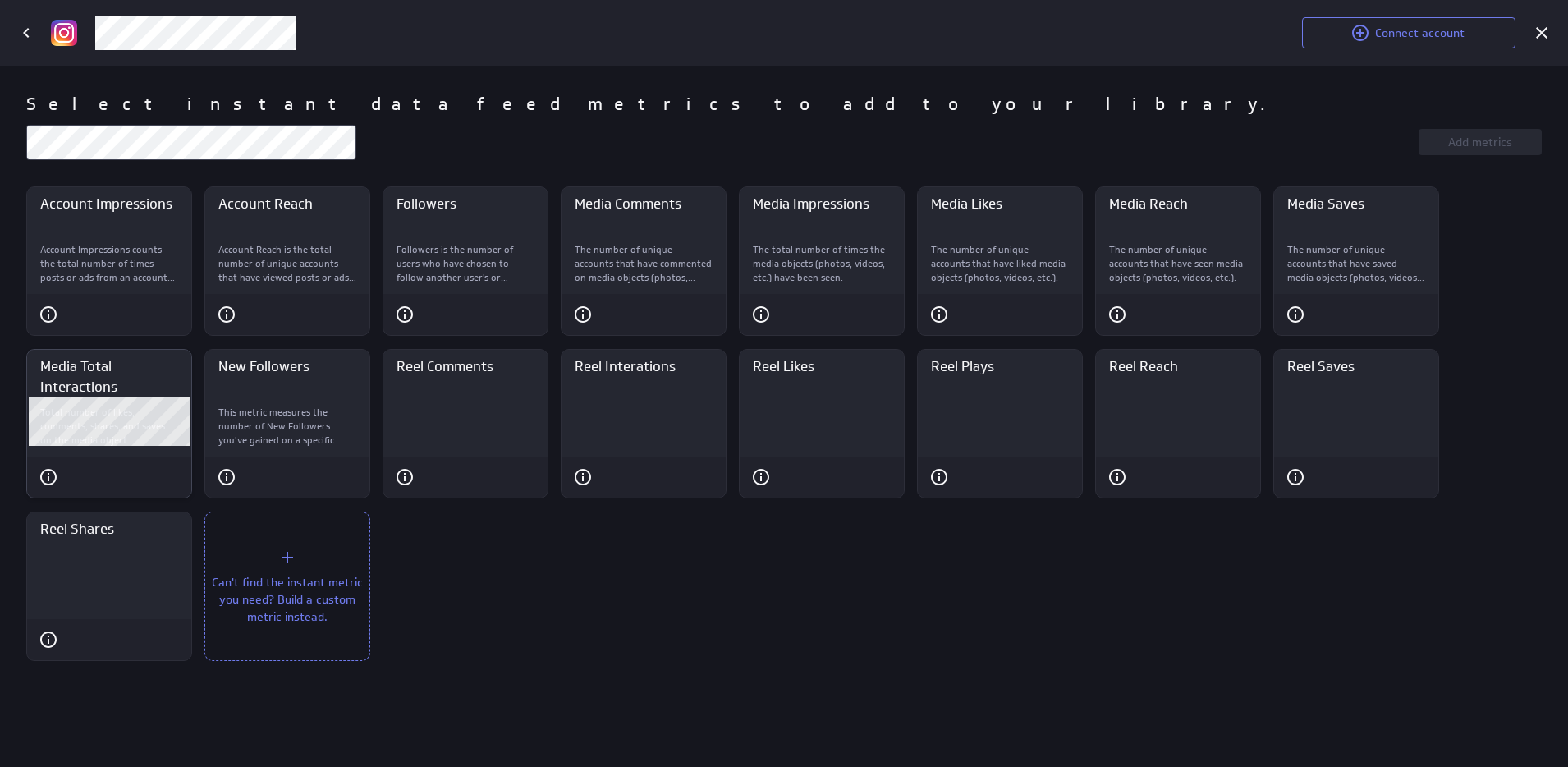
click at [85, 370] on h3 "Media Total Interactions" at bounding box center [109, 377] width 138 height 41
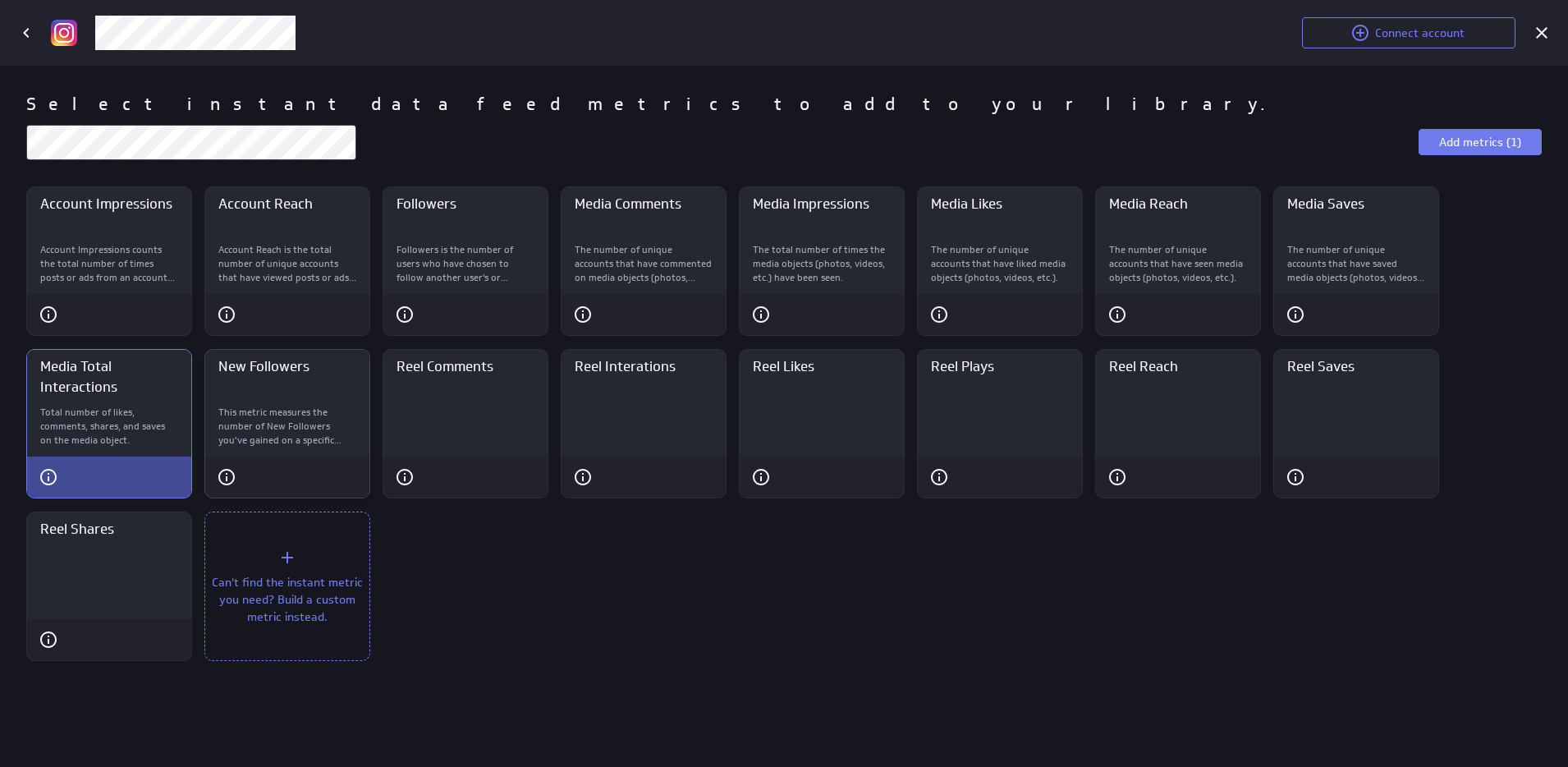
click at [246, 381] on div "New Followers" at bounding box center [286, 375] width 164 height 50
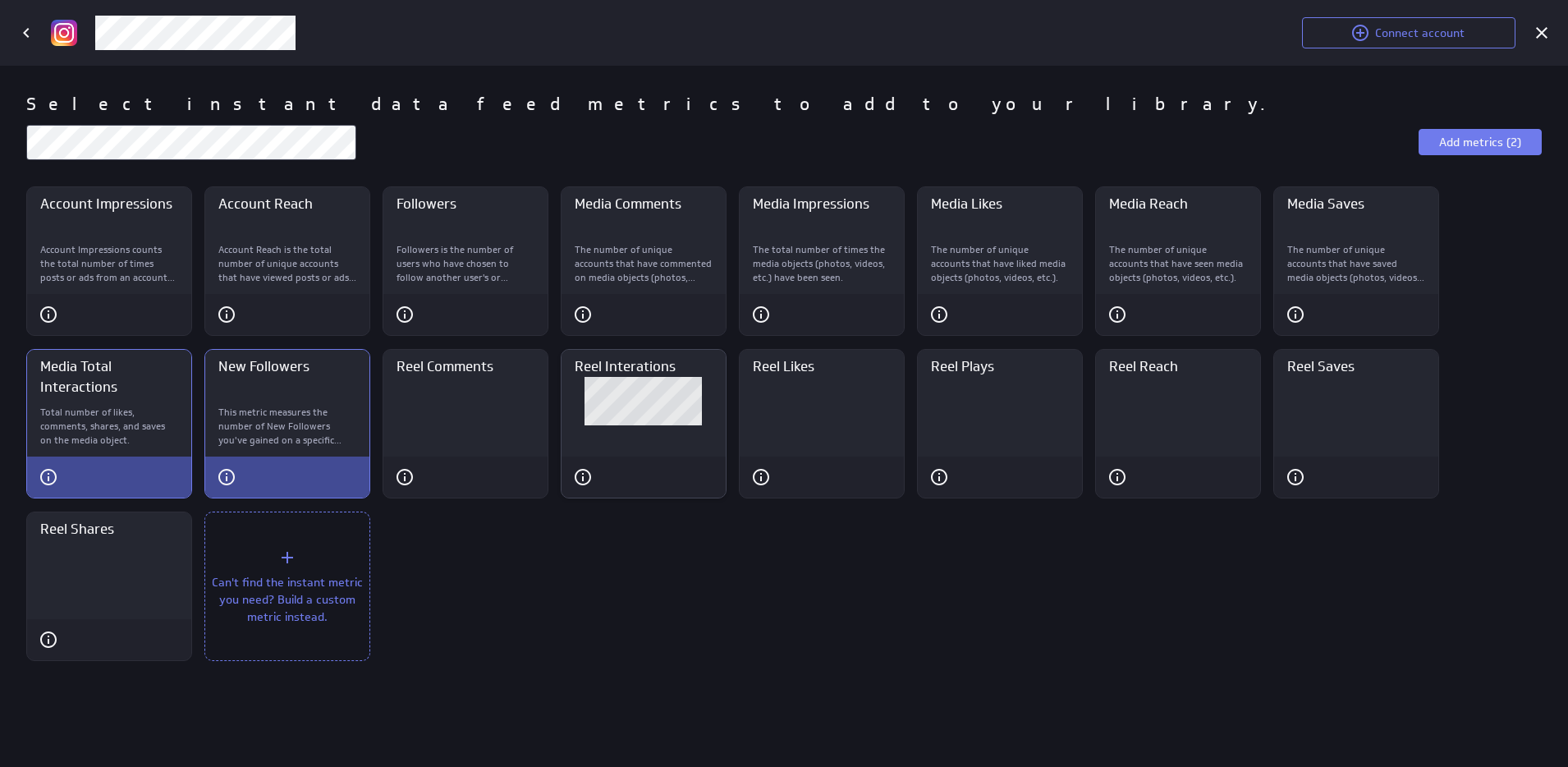
click at [650, 372] on h3 "Reel Interations" at bounding box center [643, 367] width 138 height 21
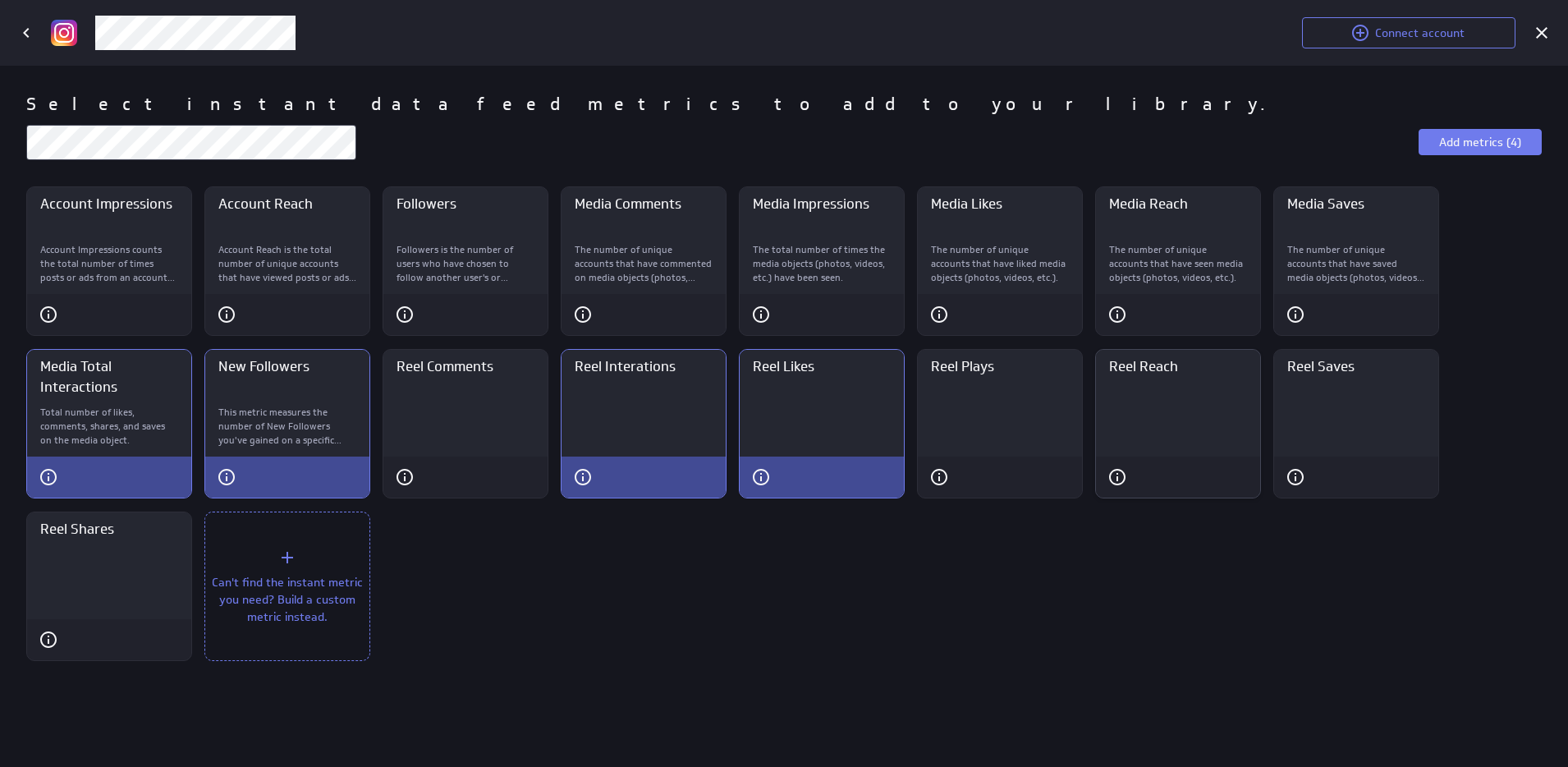
click at [1169, 391] on div "Reel Reach" at bounding box center [1178, 375] width 164 height 50
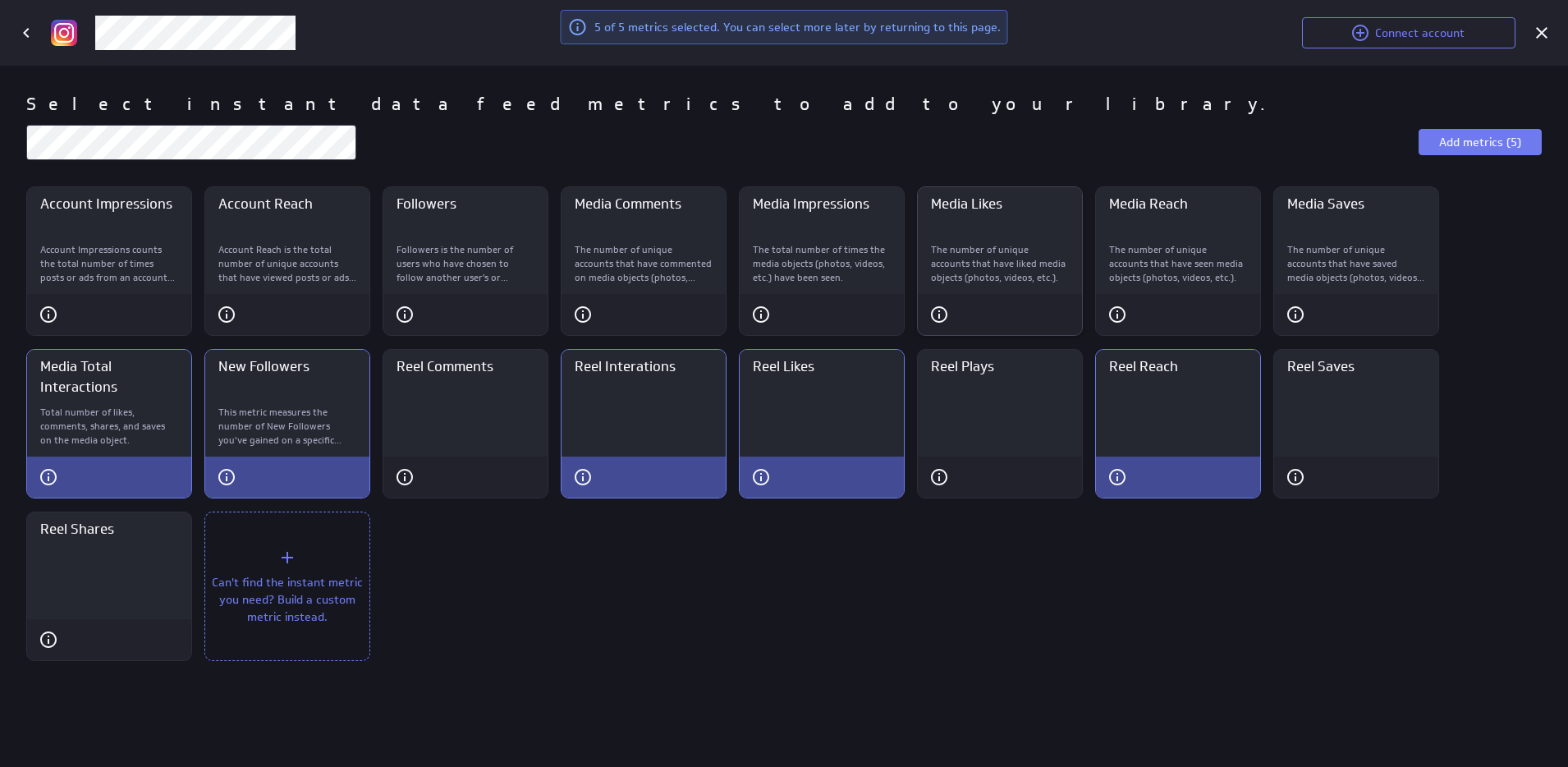
click at [995, 252] on p "The number of unique accounts that have liked media objects (photos, videos, et…" at bounding box center [1000, 264] width 138 height 41
click at [130, 267] on p "Account Impressions counts the total number of times posts or ads from an accou…" at bounding box center [109, 264] width 138 height 41
click at [282, 257] on p "Account Reach is the total number of unique accounts that have viewed posts or …" at bounding box center [286, 264] width 138 height 41
click at [1161, 405] on div "Reel Reach" at bounding box center [1178, 427] width 164 height 57
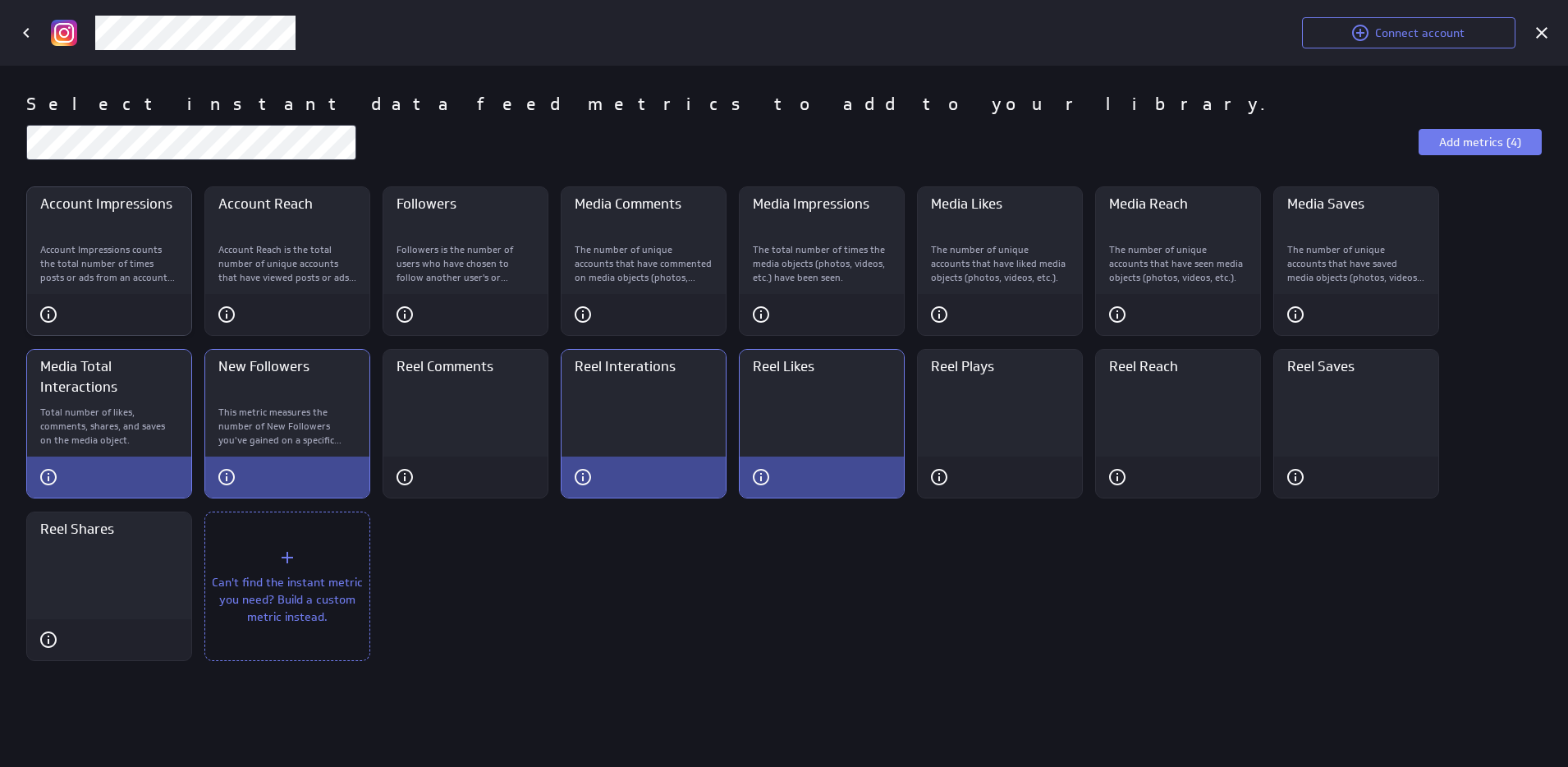
click at [83, 229] on div "Account Impressions" at bounding box center [109, 212] width 164 height 50
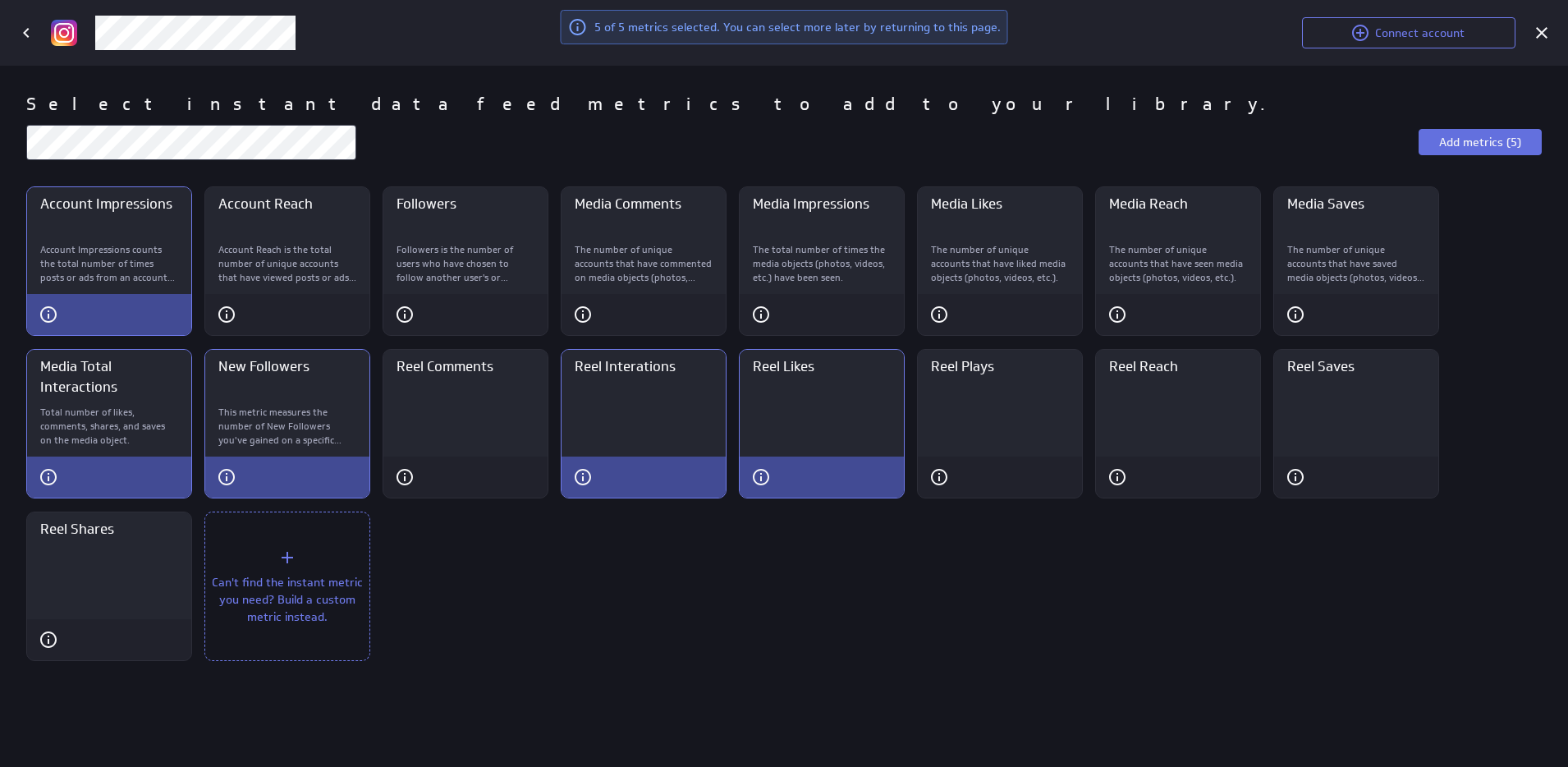
click at [1476, 143] on span "Add metrics (5)" at bounding box center [1481, 142] width 82 height 15
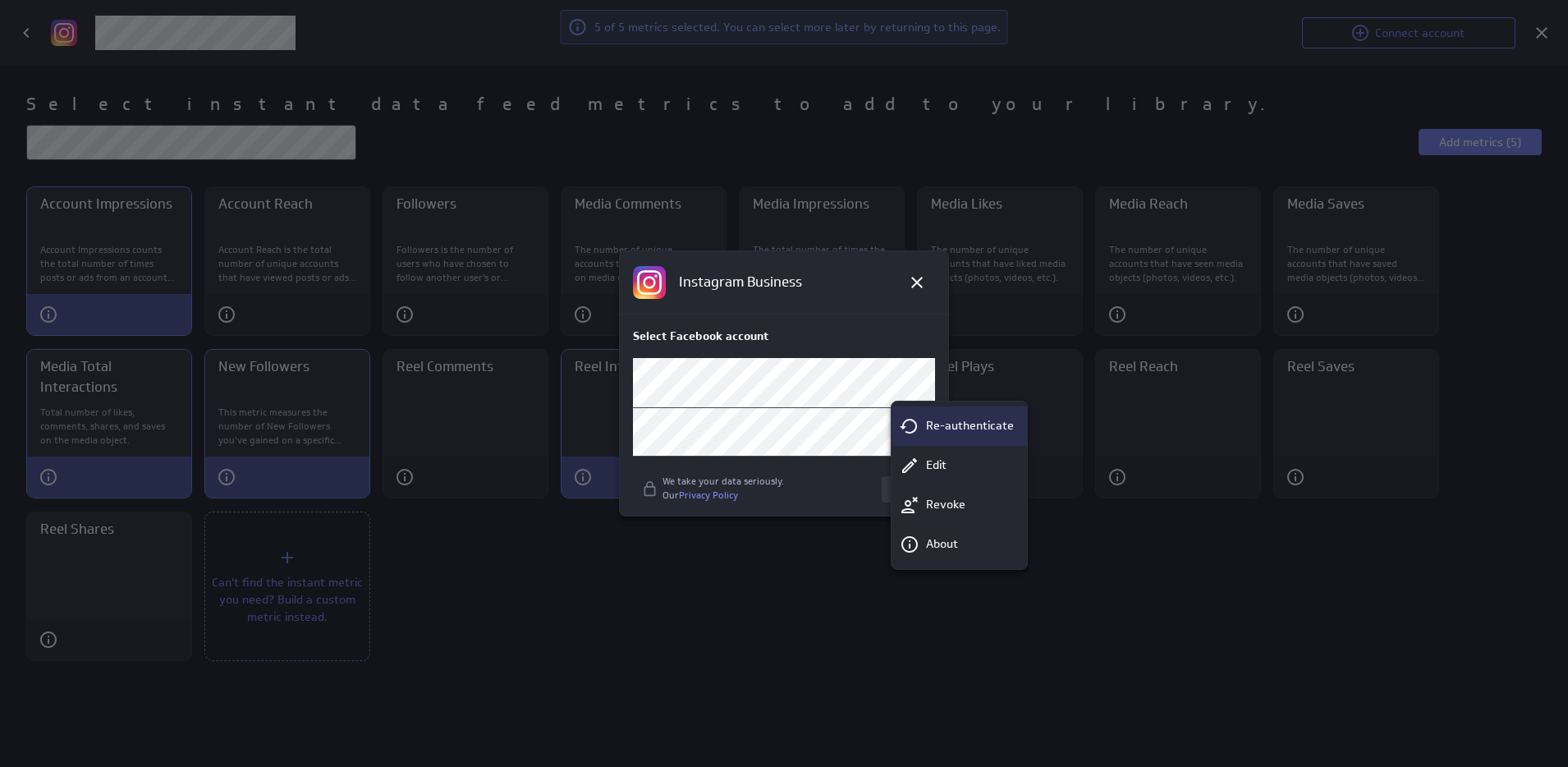
click at [971, 428] on p "Re-authenticate" at bounding box center [970, 426] width 88 height 17
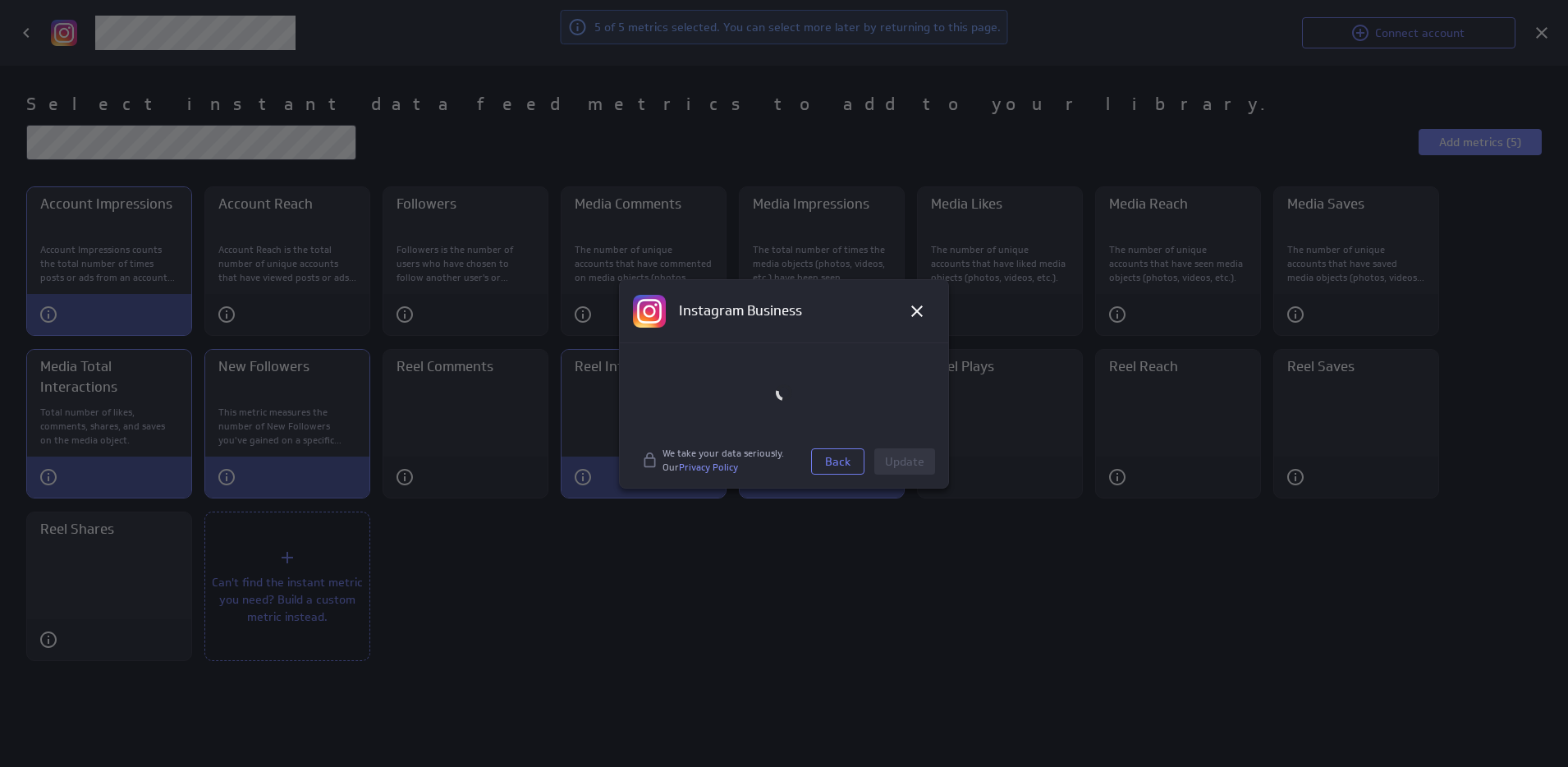
scroll to position [139, 181]
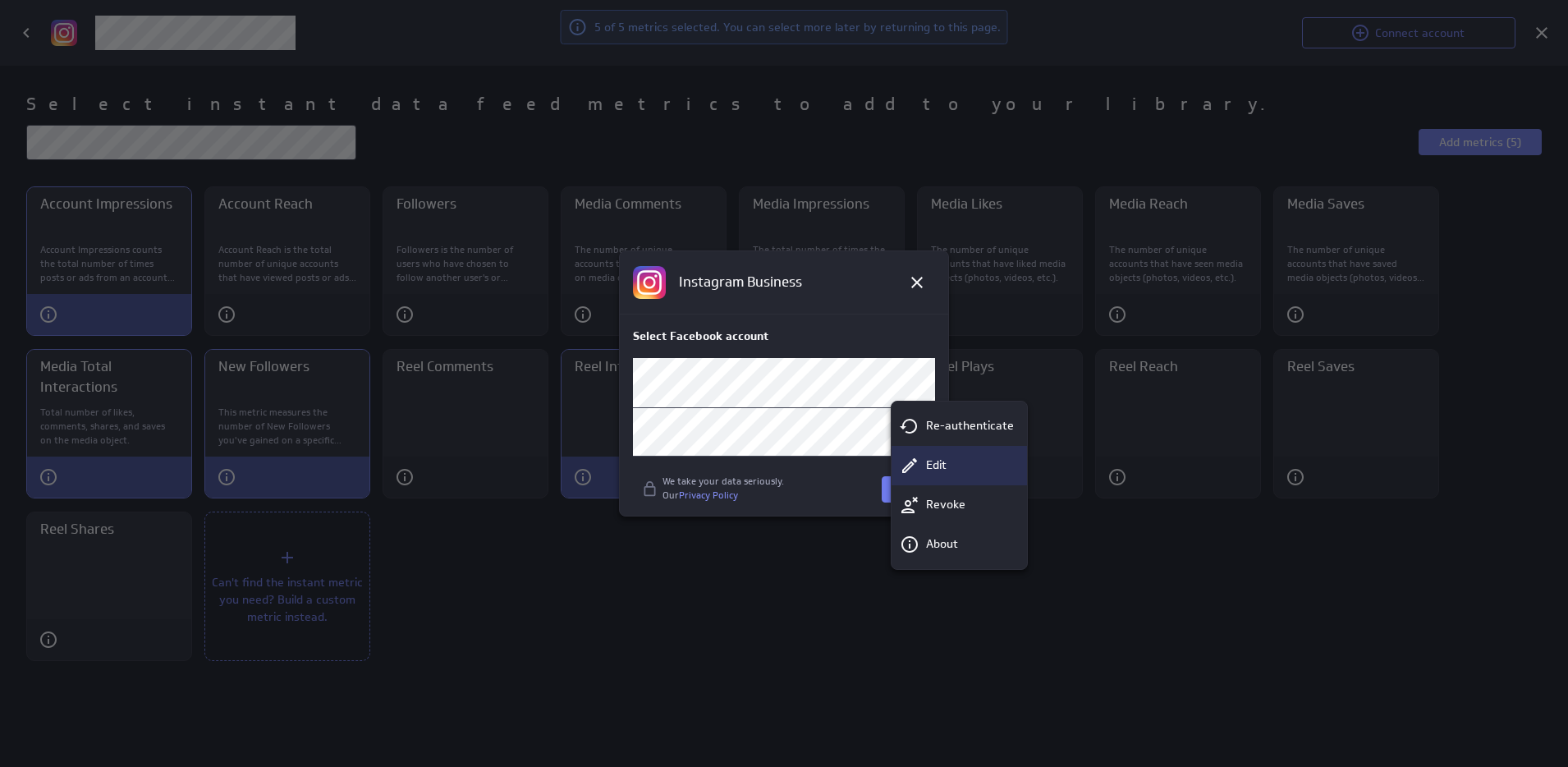
click at [942, 463] on p "Edit" at bounding box center [936, 465] width 21 height 17
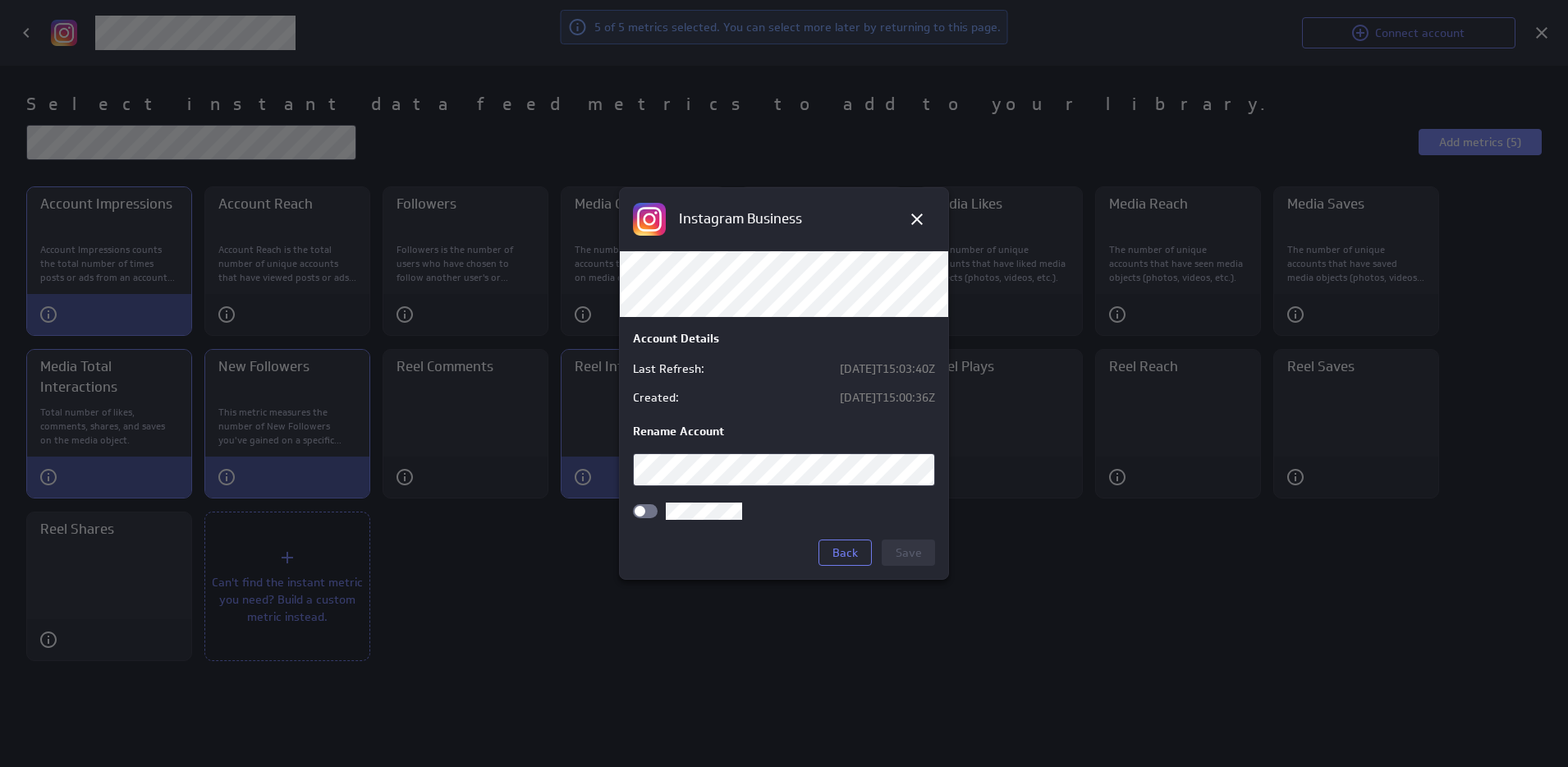
click at [652, 516] on div at bounding box center [645, 511] width 24 height 14
click at [0, 0] on input "checkbox" at bounding box center [0, 0] width 0 height 0
click at [909, 557] on span "Save" at bounding box center [909, 553] width 26 height 15
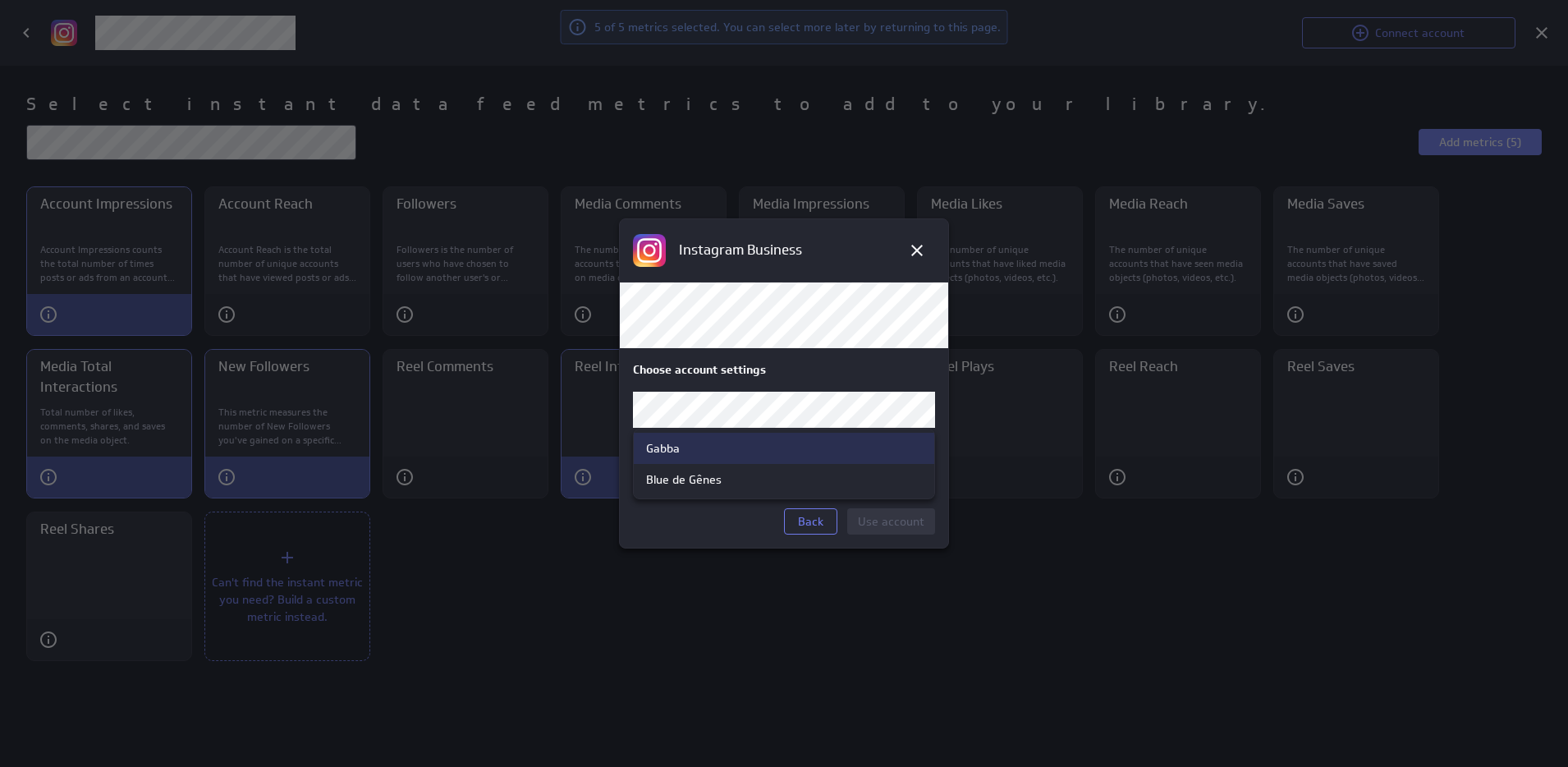
click at [674, 418] on body "Save dashboard Content Performance Edit mode Insert Dashboard settings Last 30 …" at bounding box center [784, 383] width 1568 height 767
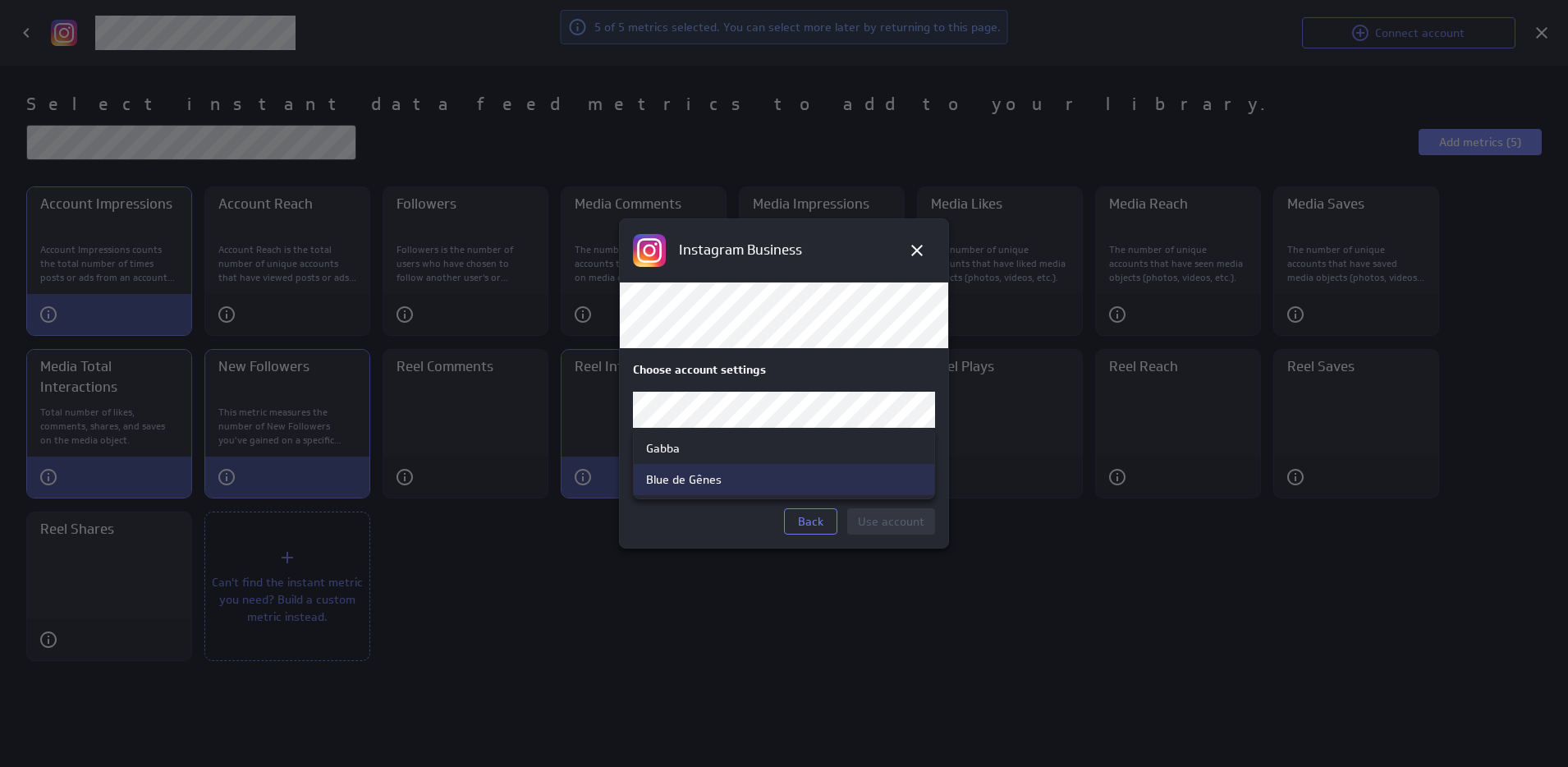
click at [675, 481] on div "Blue de Gênes" at bounding box center [683, 479] width 76 height 15
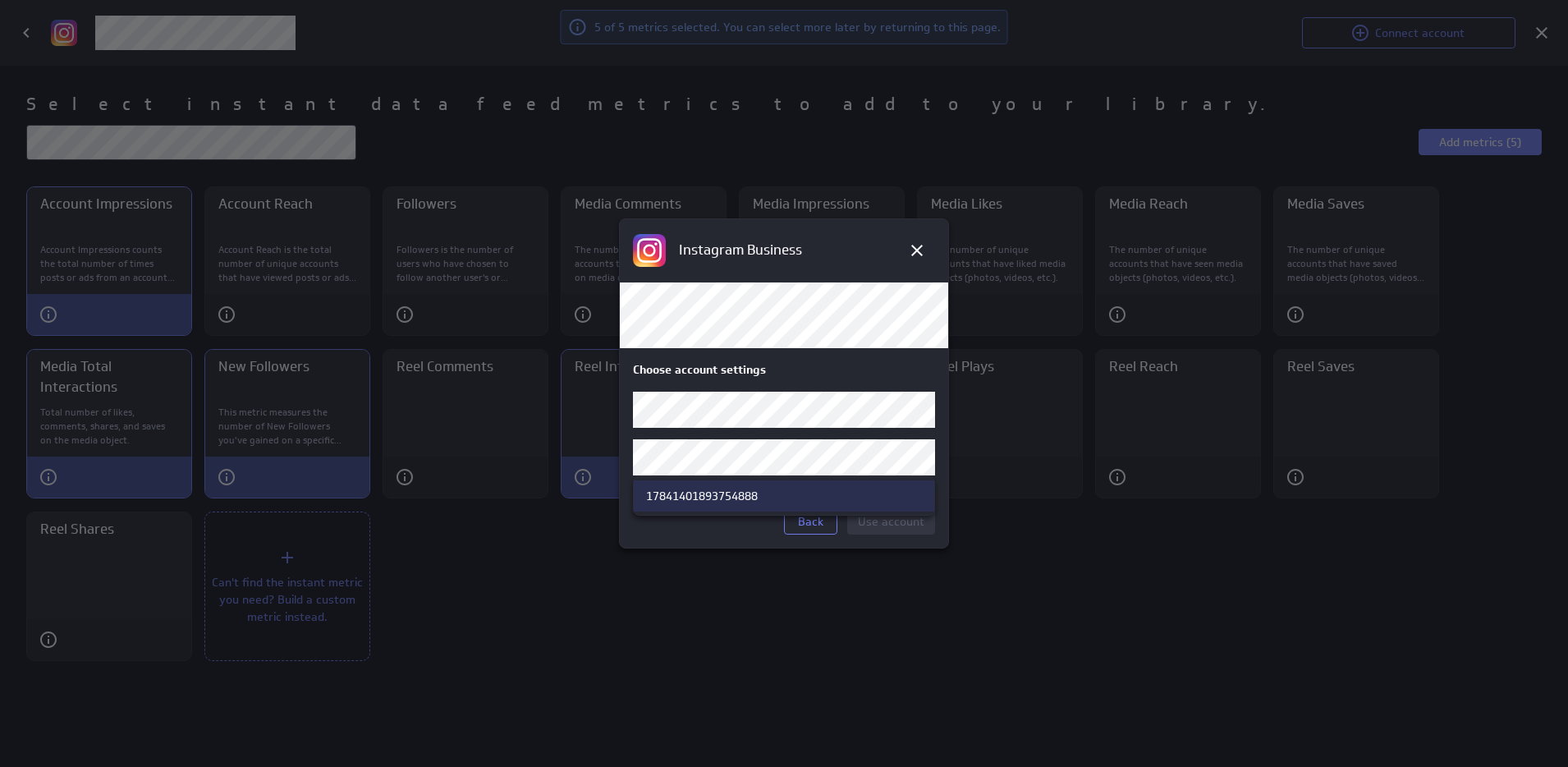
click at [723, 468] on body "Save dashboard Content Performance Edit mode Insert Dashboard settings Last 30 …" at bounding box center [784, 383] width 1568 height 767
click at [680, 499] on div "17841401893754888" at bounding box center [701, 496] width 111 height 15
click at [901, 524] on span "Use account" at bounding box center [891, 522] width 66 height 15
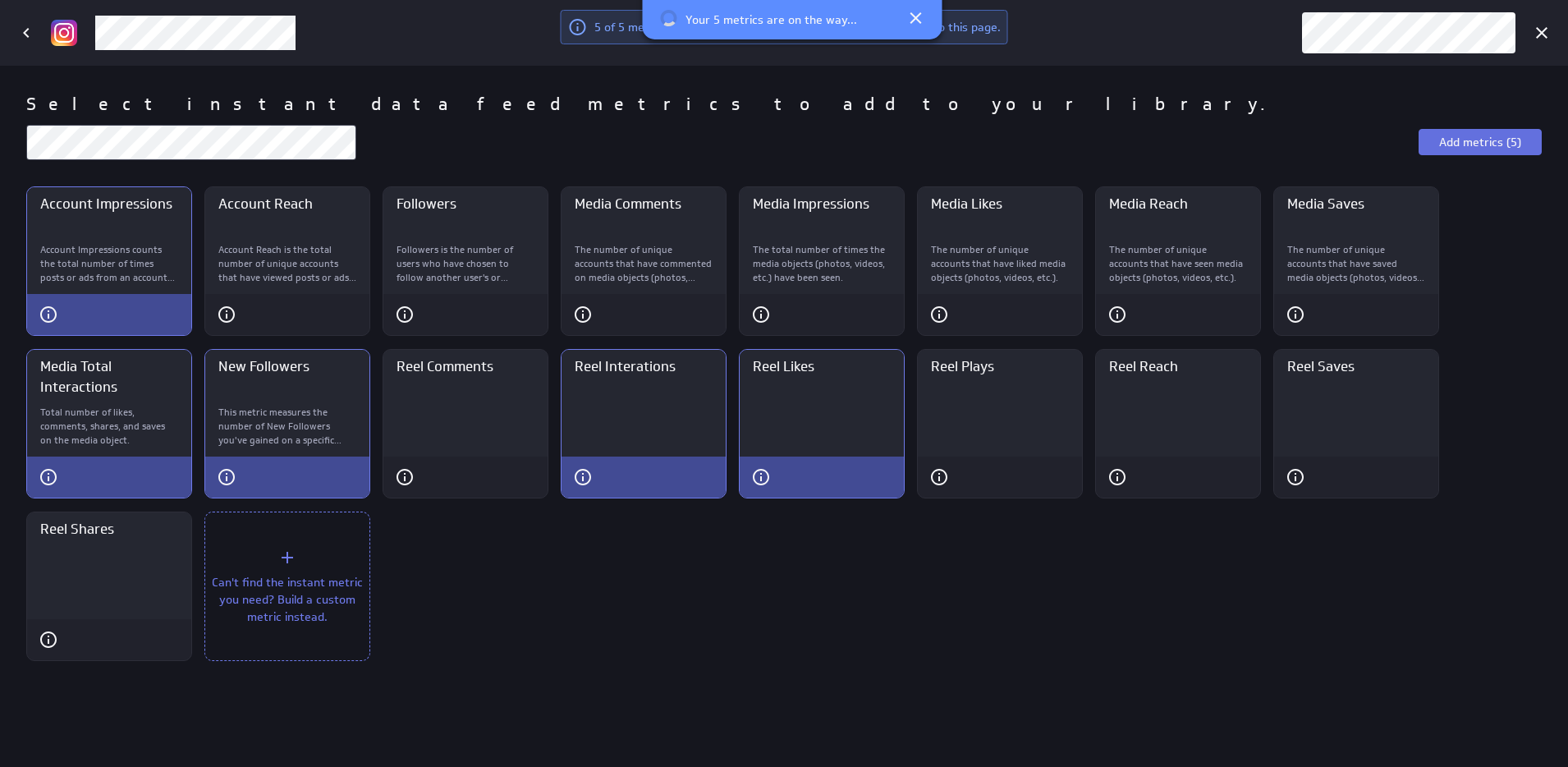
click at [1473, 137] on span "Add metrics (5)" at bounding box center [1481, 142] width 82 height 15
click at [25, 34] on icon at bounding box center [26, 33] width 6 height 10
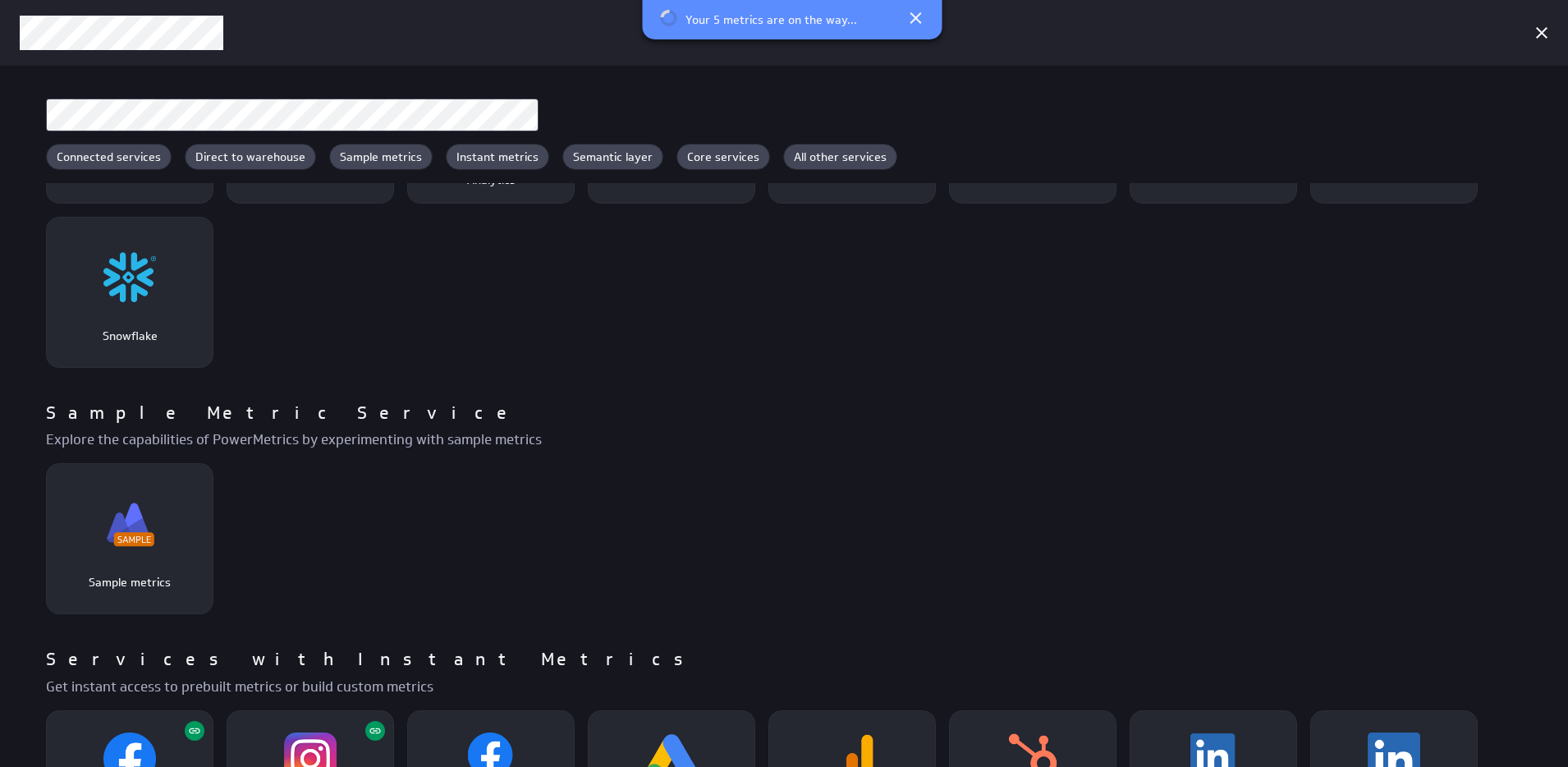
scroll to position [0, 0]
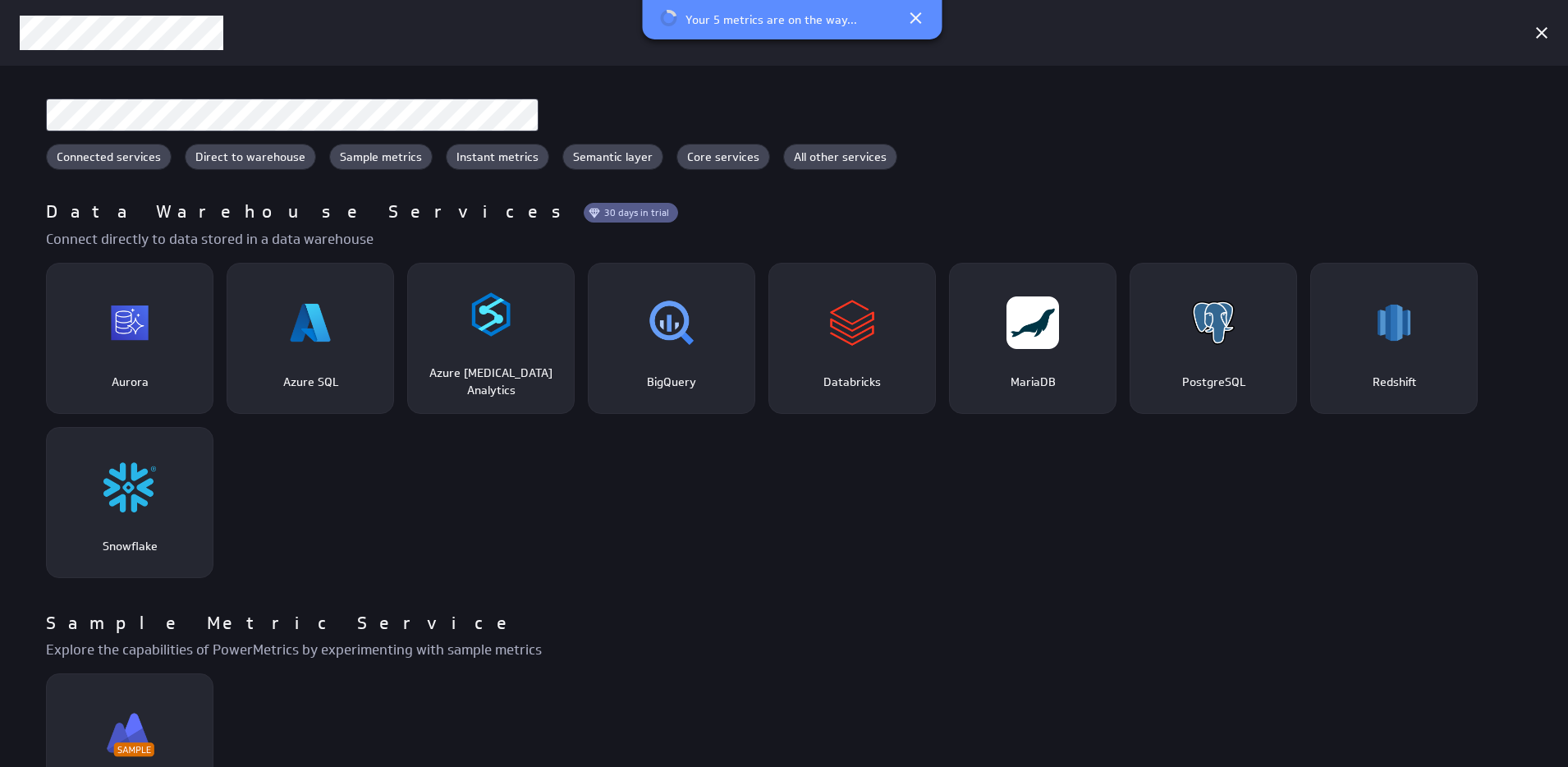
click at [669, 234] on p "Connect directly to data stored in a data warehouse" at bounding box center [790, 240] width 1489 height 21
